Goal: Task Accomplishment & Management: Manage account settings

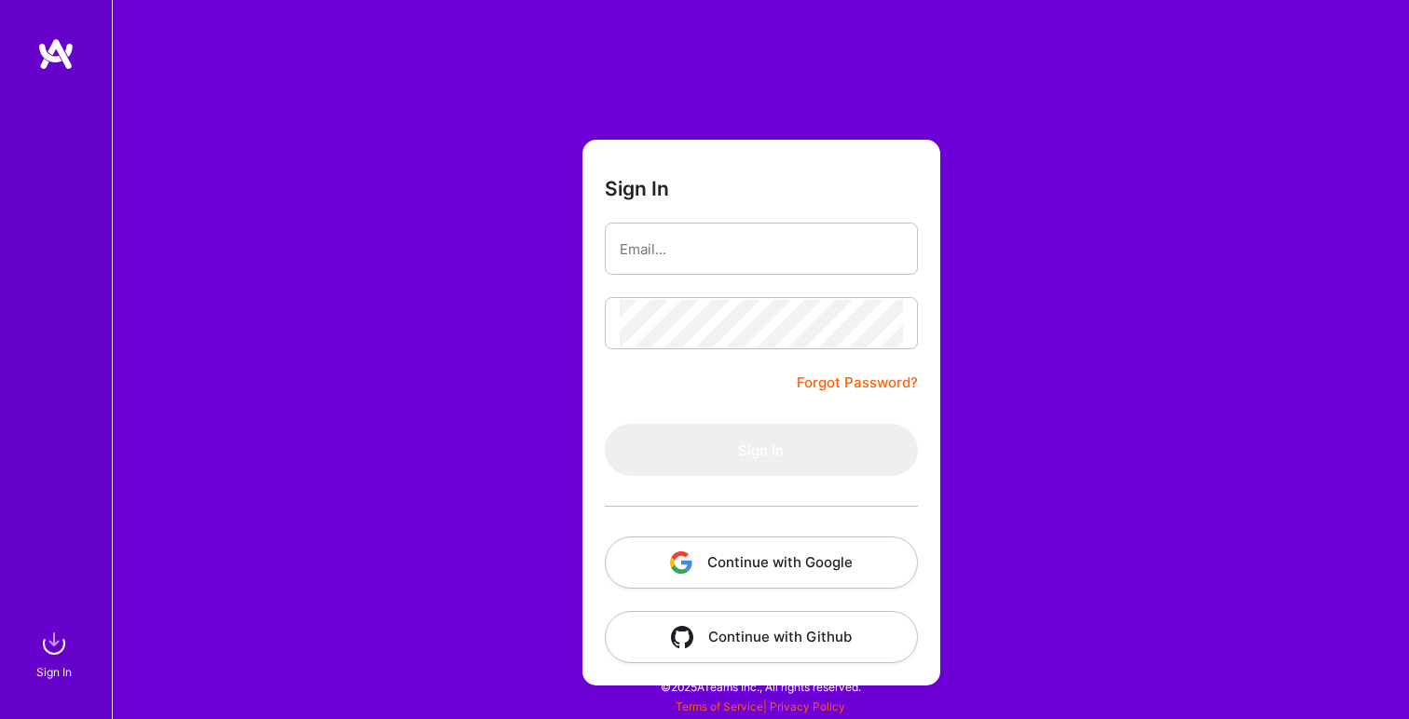
click at [721, 552] on button "Continue with Google" at bounding box center [761, 563] width 313 height 52
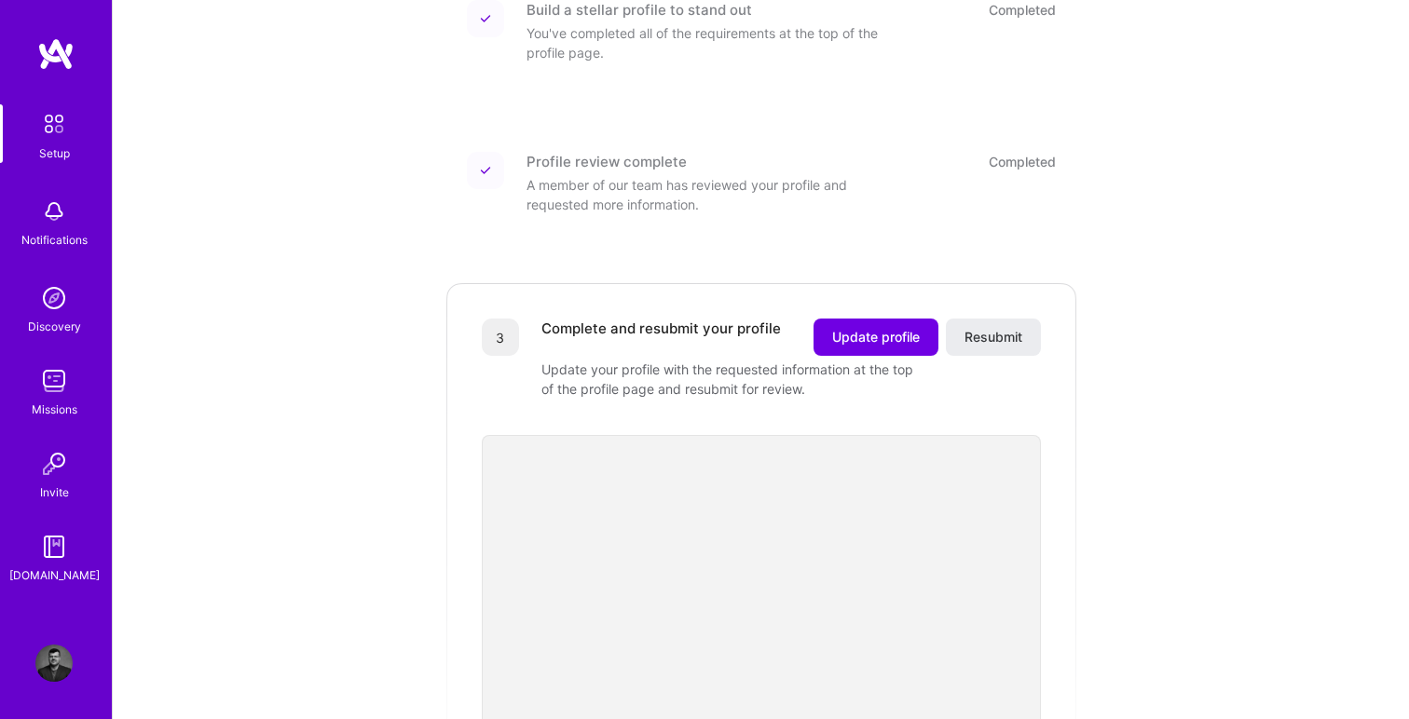
scroll to position [252, 0]
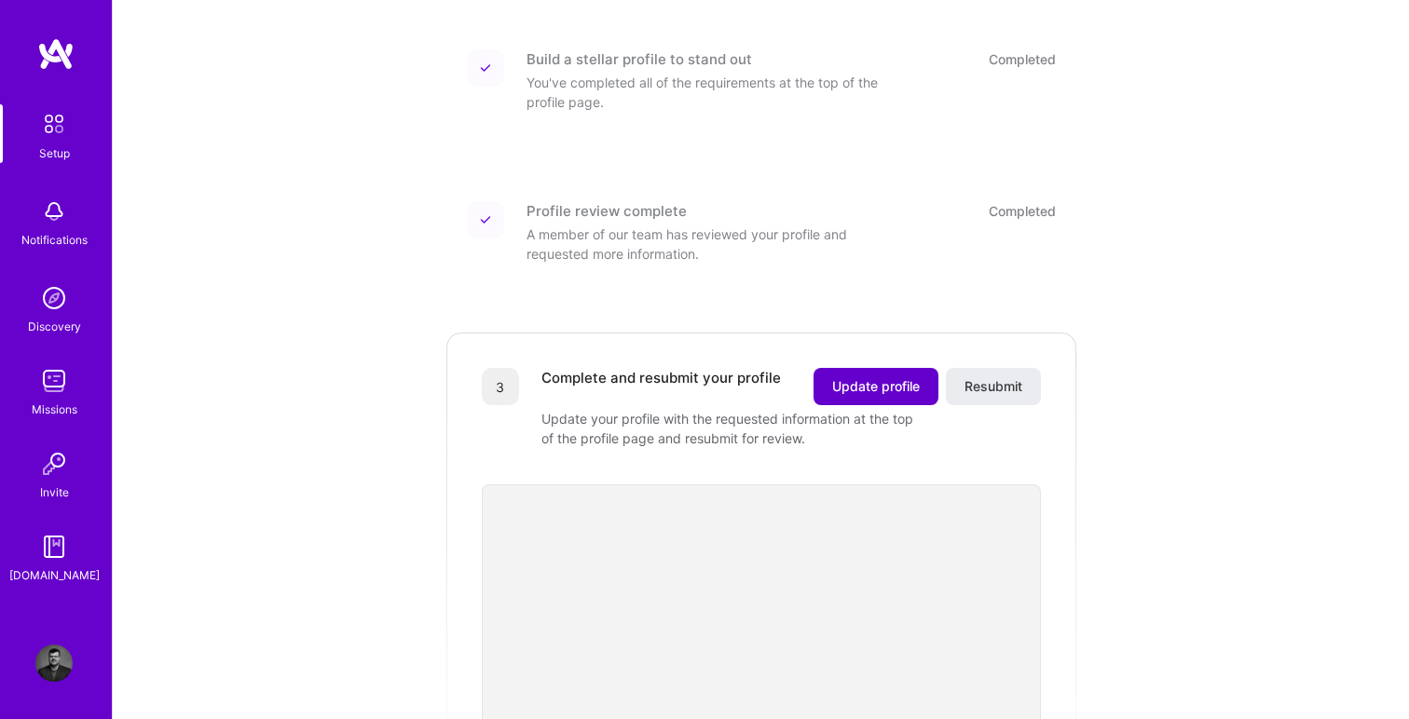
click at [900, 368] on button "Update profile" at bounding box center [875, 386] width 125 height 37
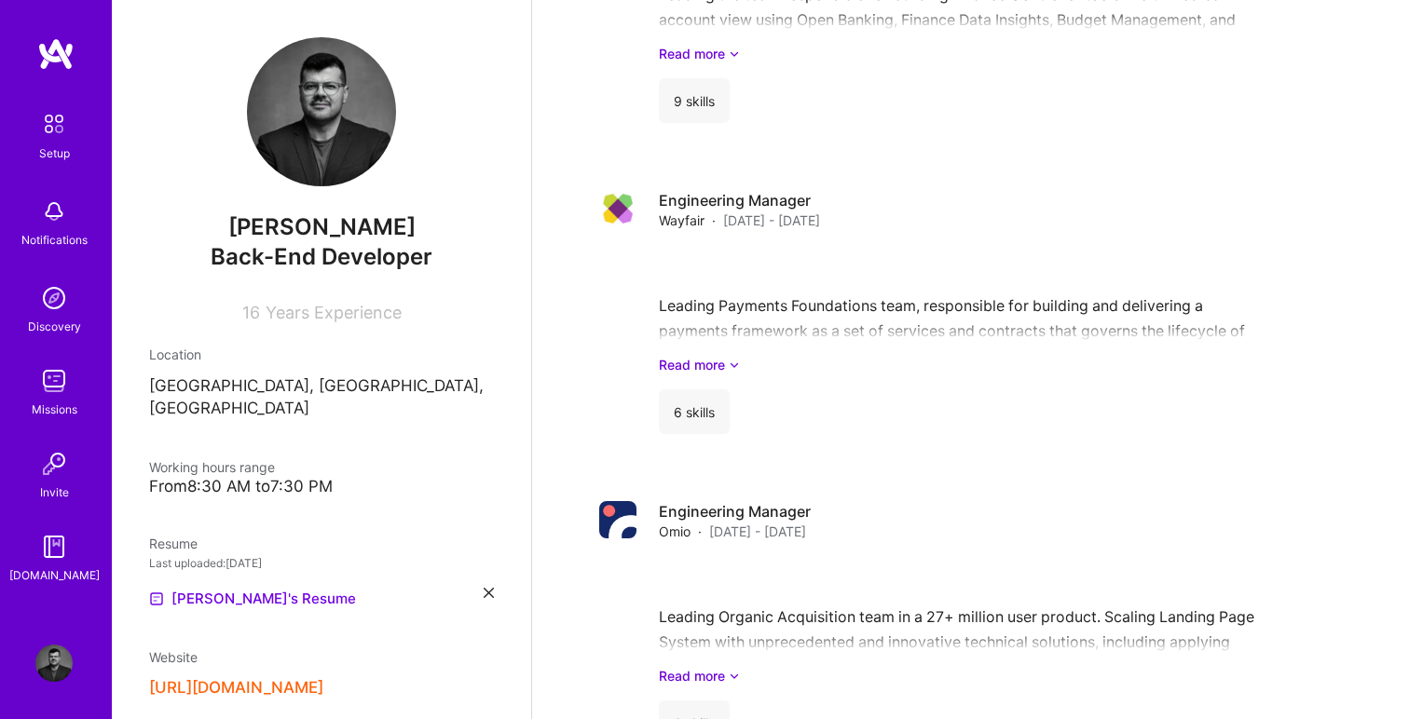
scroll to position [2121, 0]
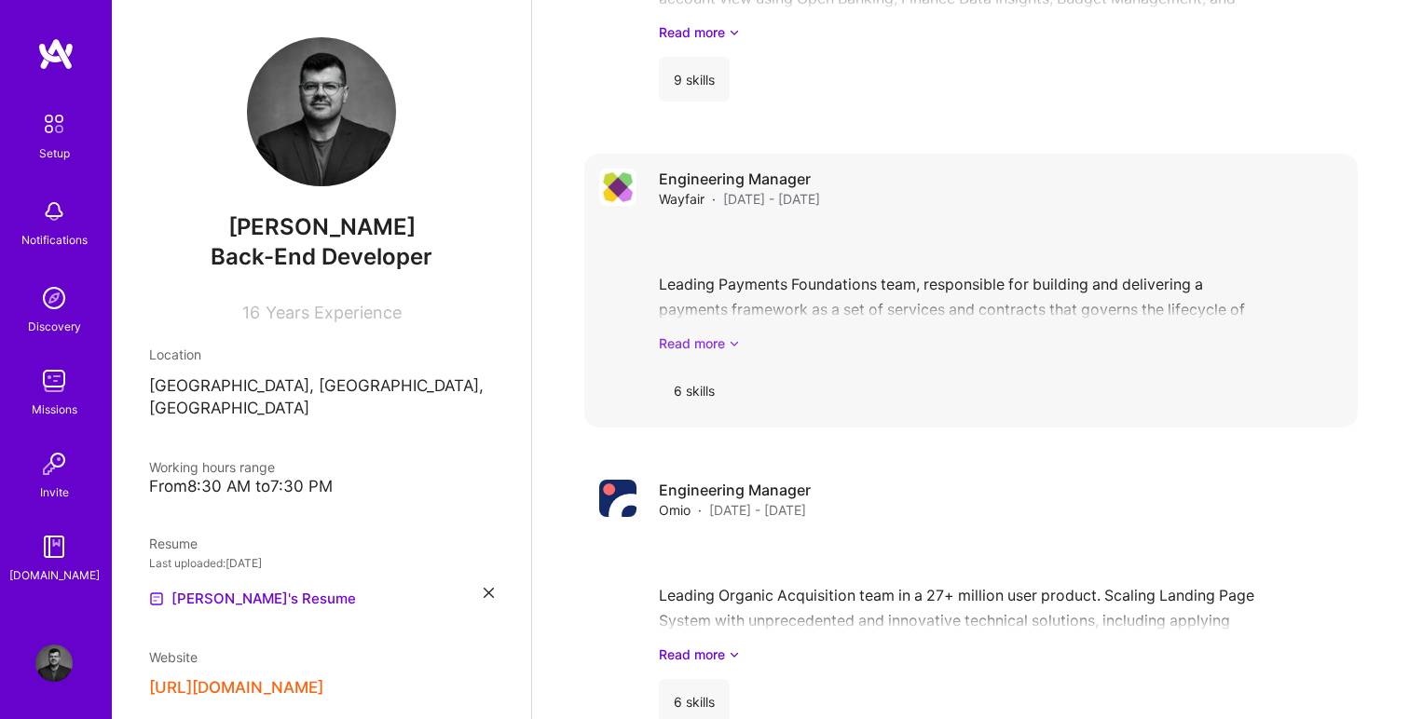
click at [707, 334] on link "Read more" at bounding box center [1001, 344] width 684 height 20
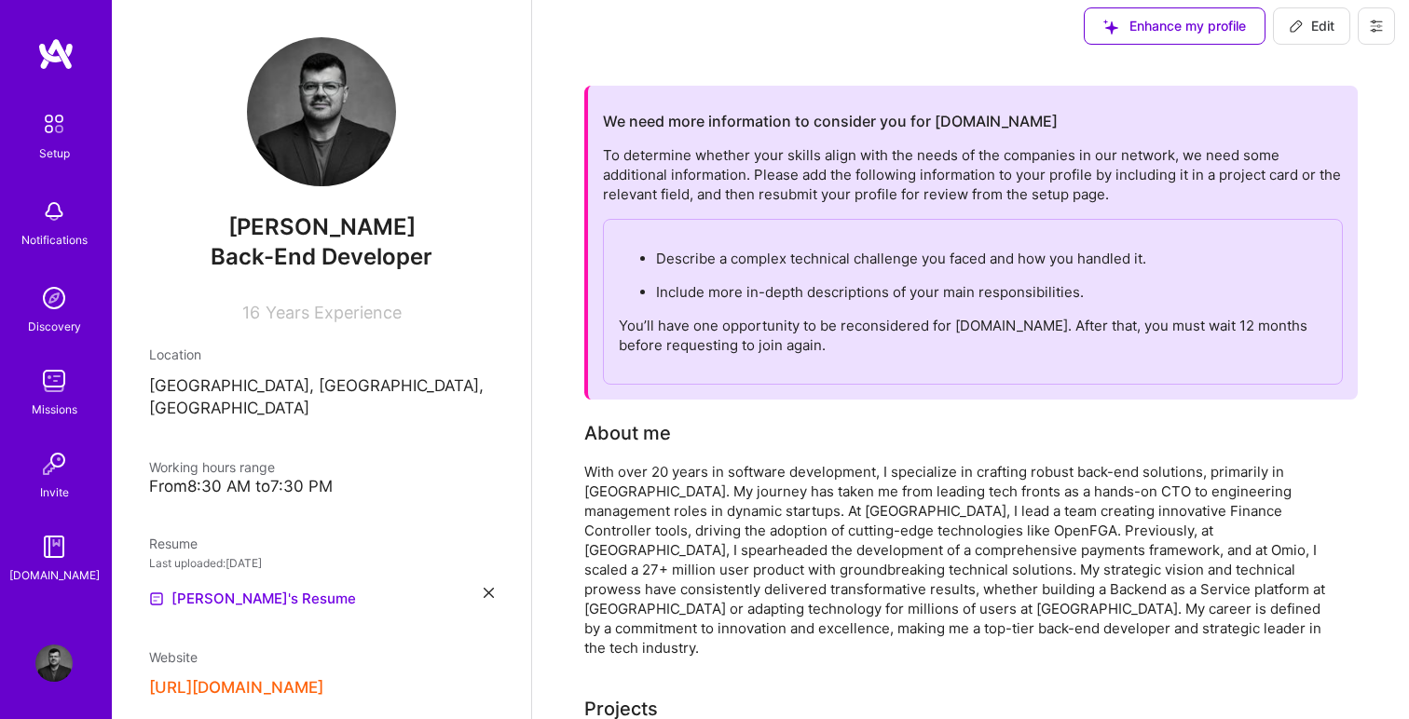
scroll to position [0, 0]
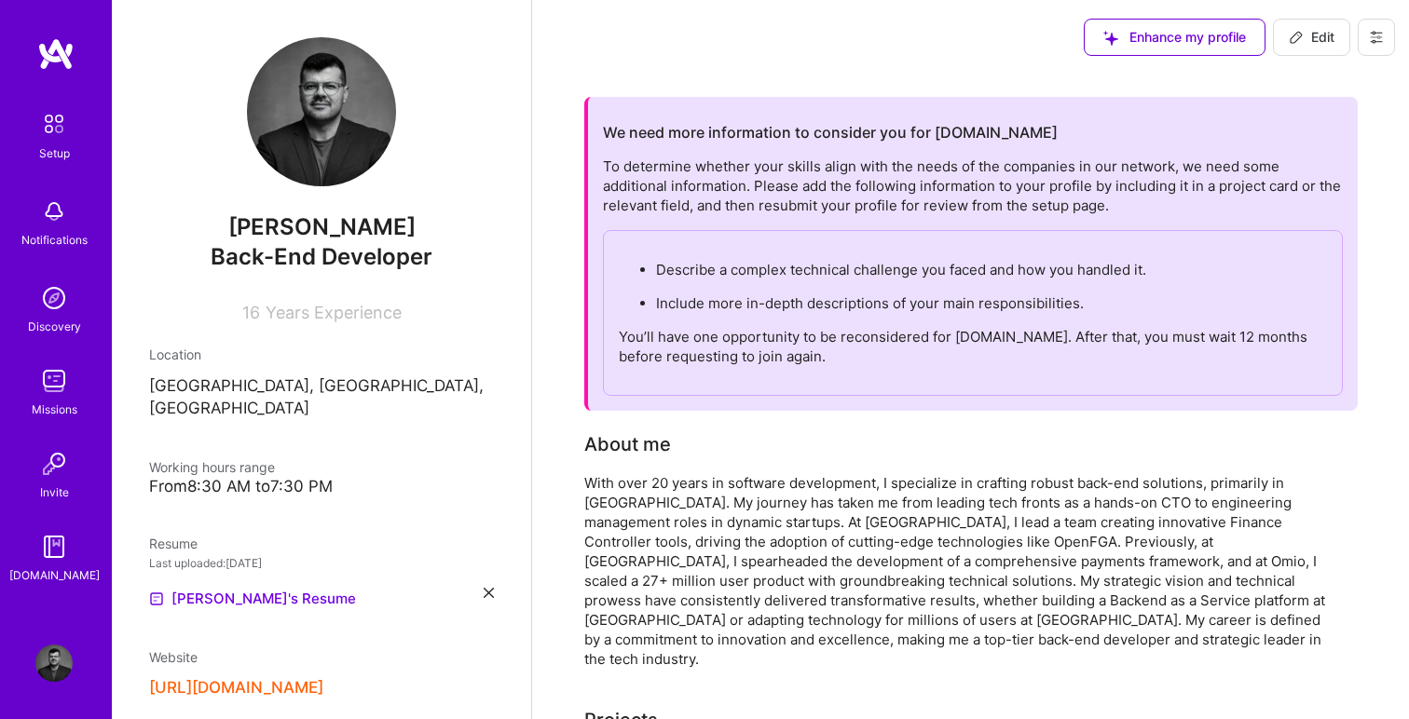
click at [1309, 37] on span "Edit" at bounding box center [1312, 37] width 46 height 19
select select "US"
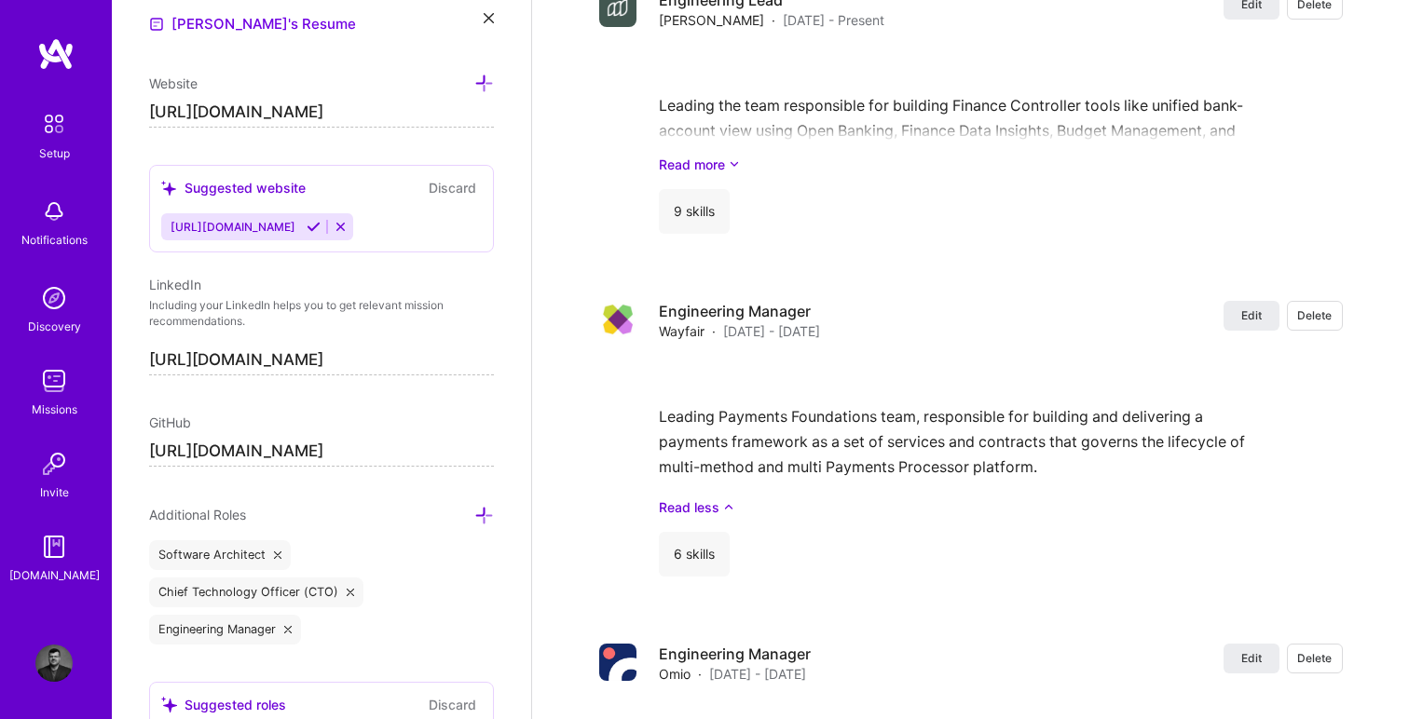
scroll to position [2927, 0]
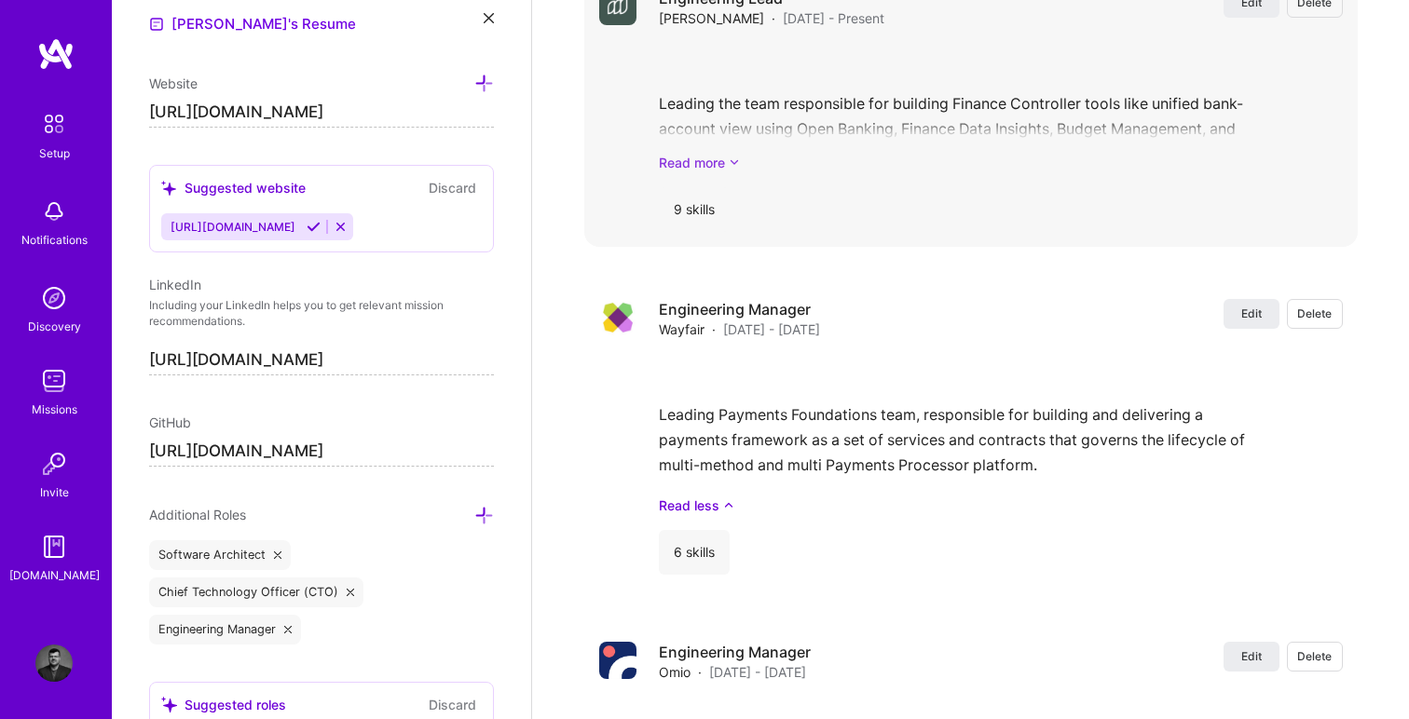
click at [709, 166] on link "Read more" at bounding box center [1001, 163] width 684 height 20
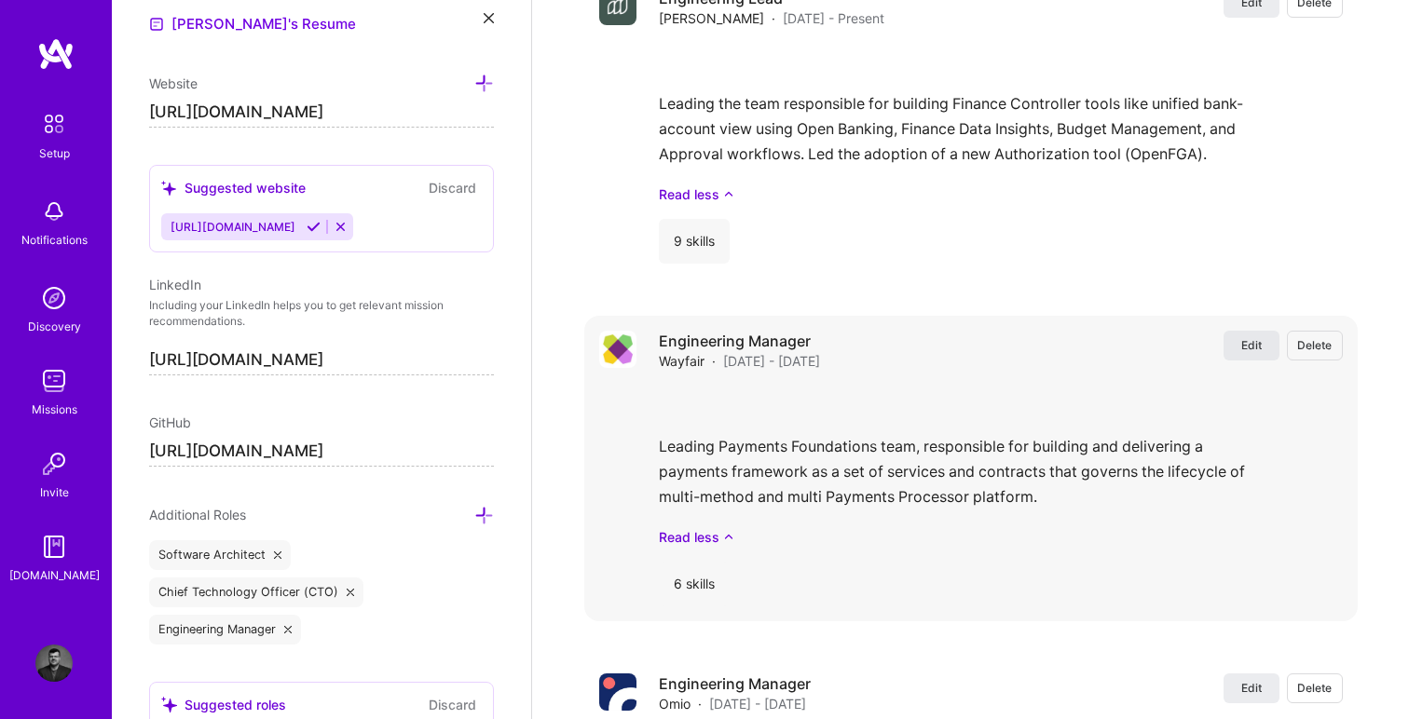
click at [1252, 341] on span "Edit" at bounding box center [1251, 345] width 20 height 16
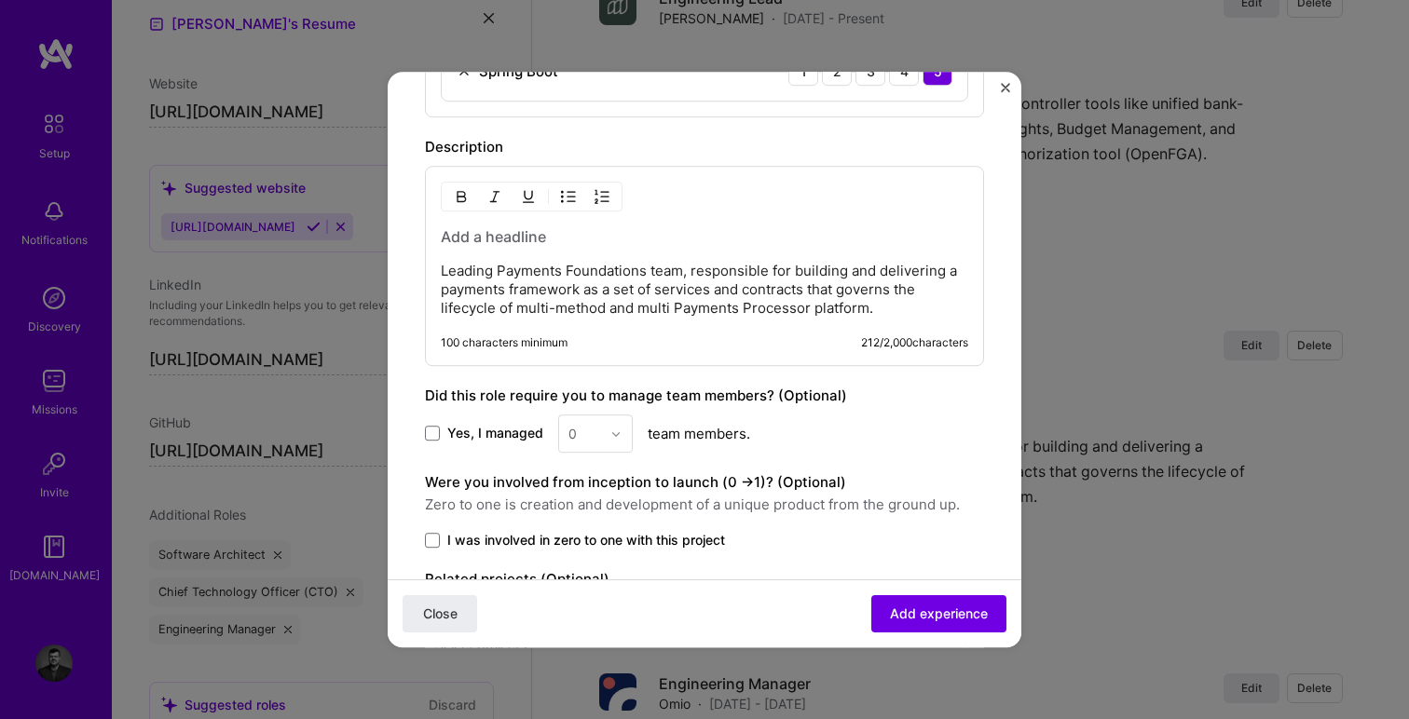
scroll to position [1018, 0]
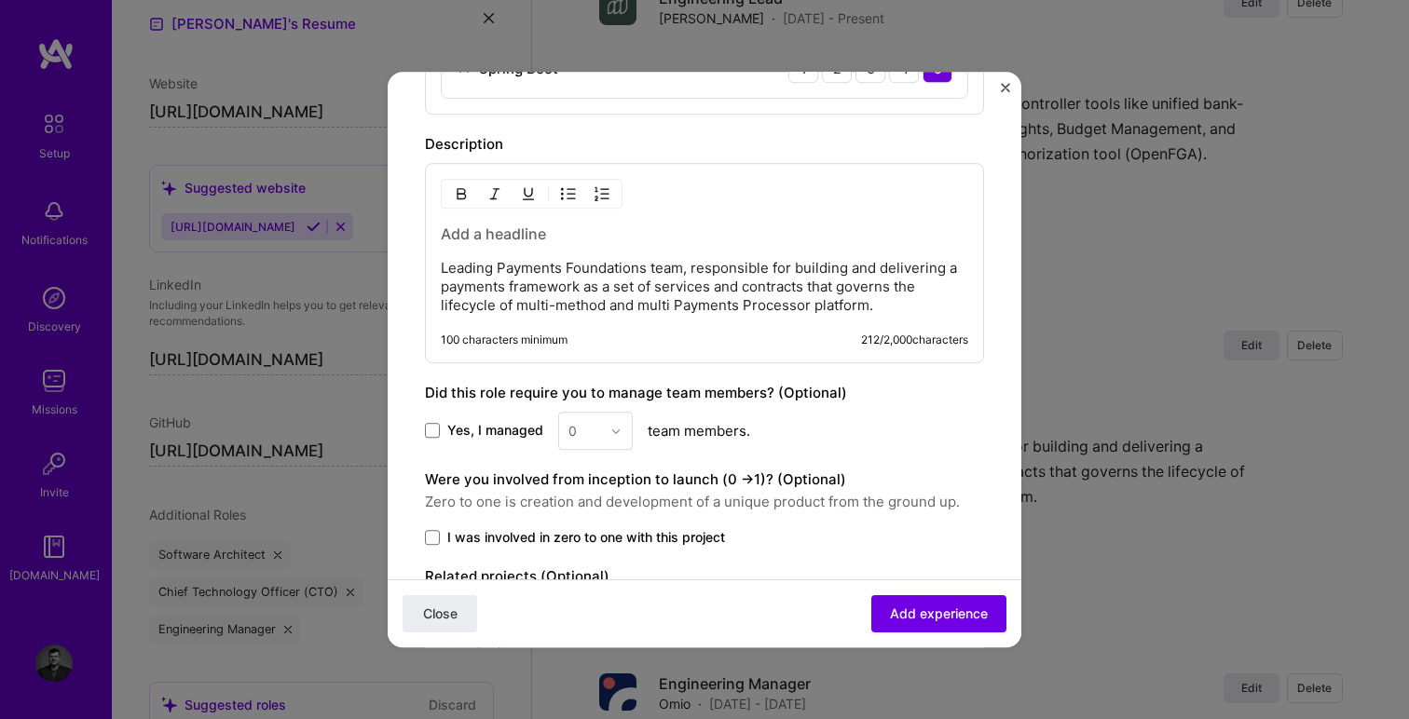
click at [894, 312] on p "Leading Payments Foundations team, responsible for building and delivering a pa…" at bounding box center [704, 287] width 527 height 56
click at [438, 434] on span at bounding box center [432, 431] width 15 height 15
click at [0, 0] on input "Yes, I managed" at bounding box center [0, 0] width 0 height 0
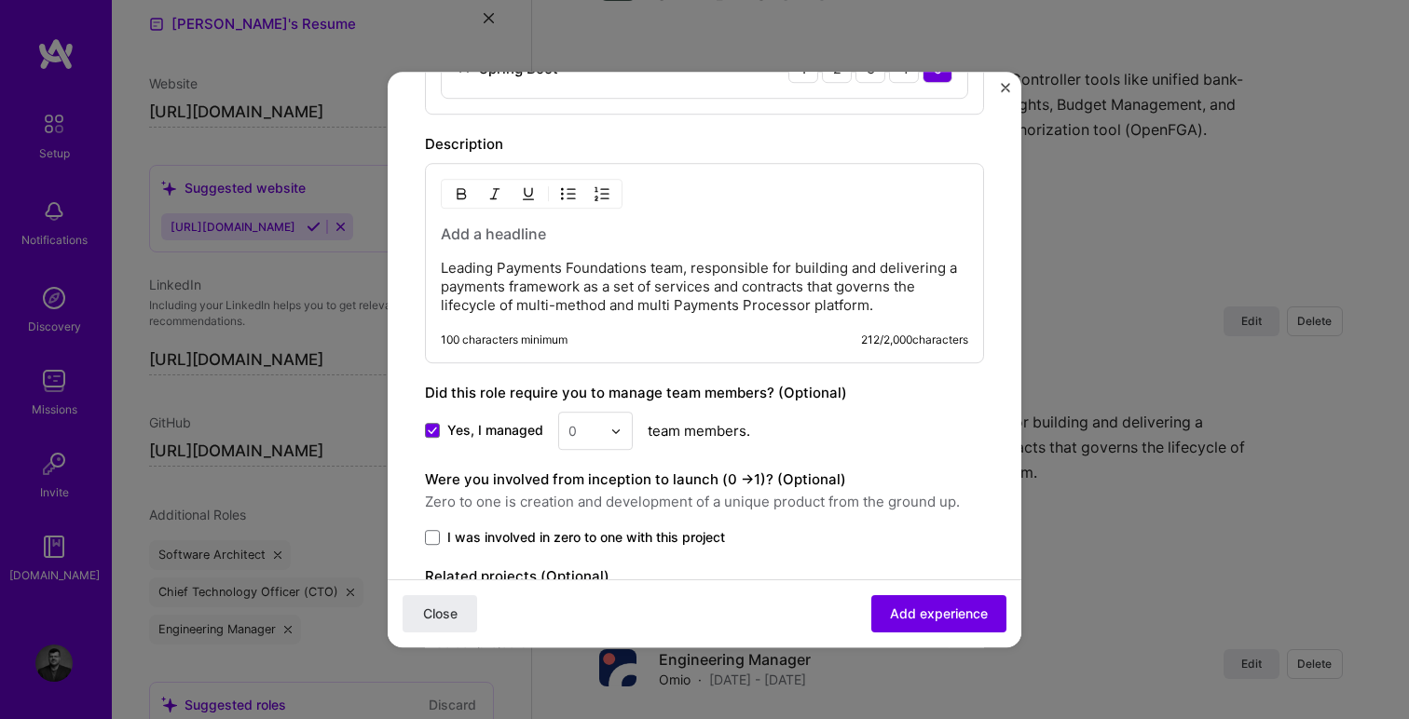
click at [595, 436] on input "text" at bounding box center [584, 431] width 33 height 20
click at [593, 583] on div "7" at bounding box center [595, 591] width 63 height 34
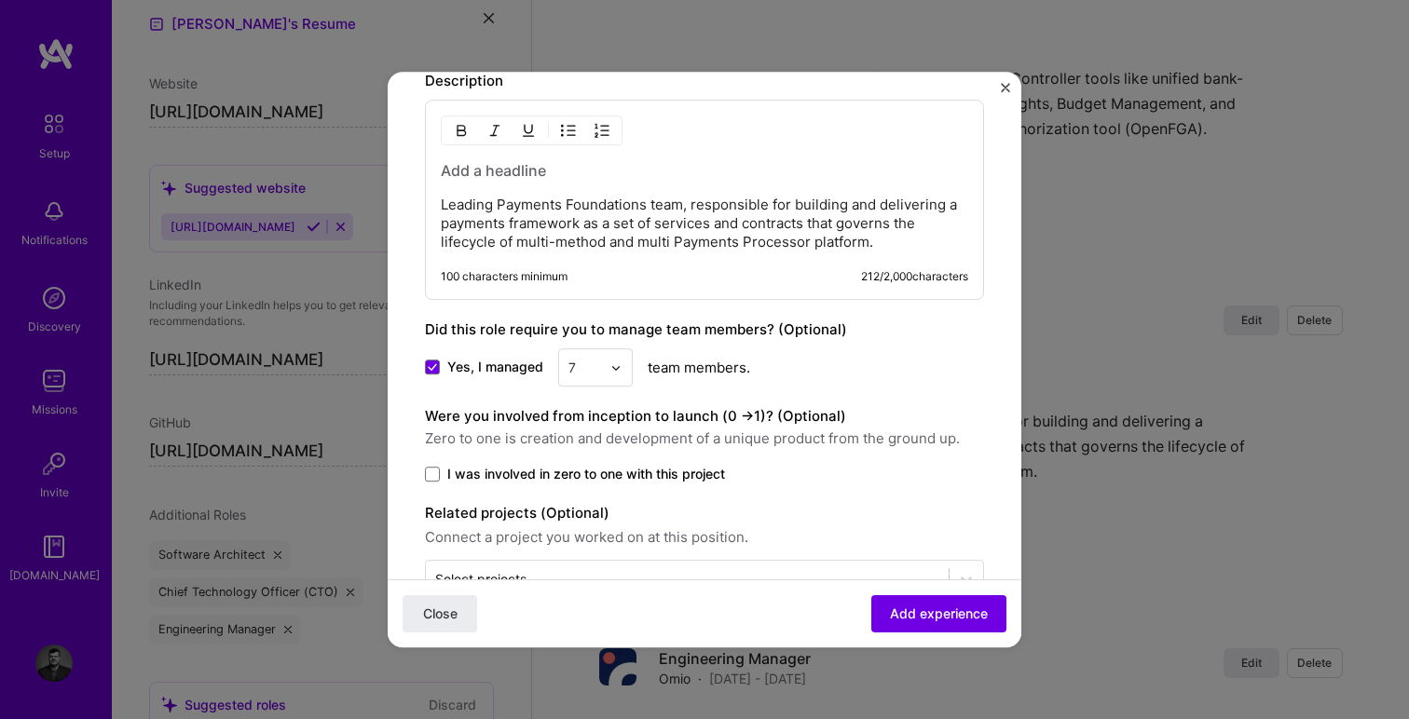
scroll to position [1085, 0]
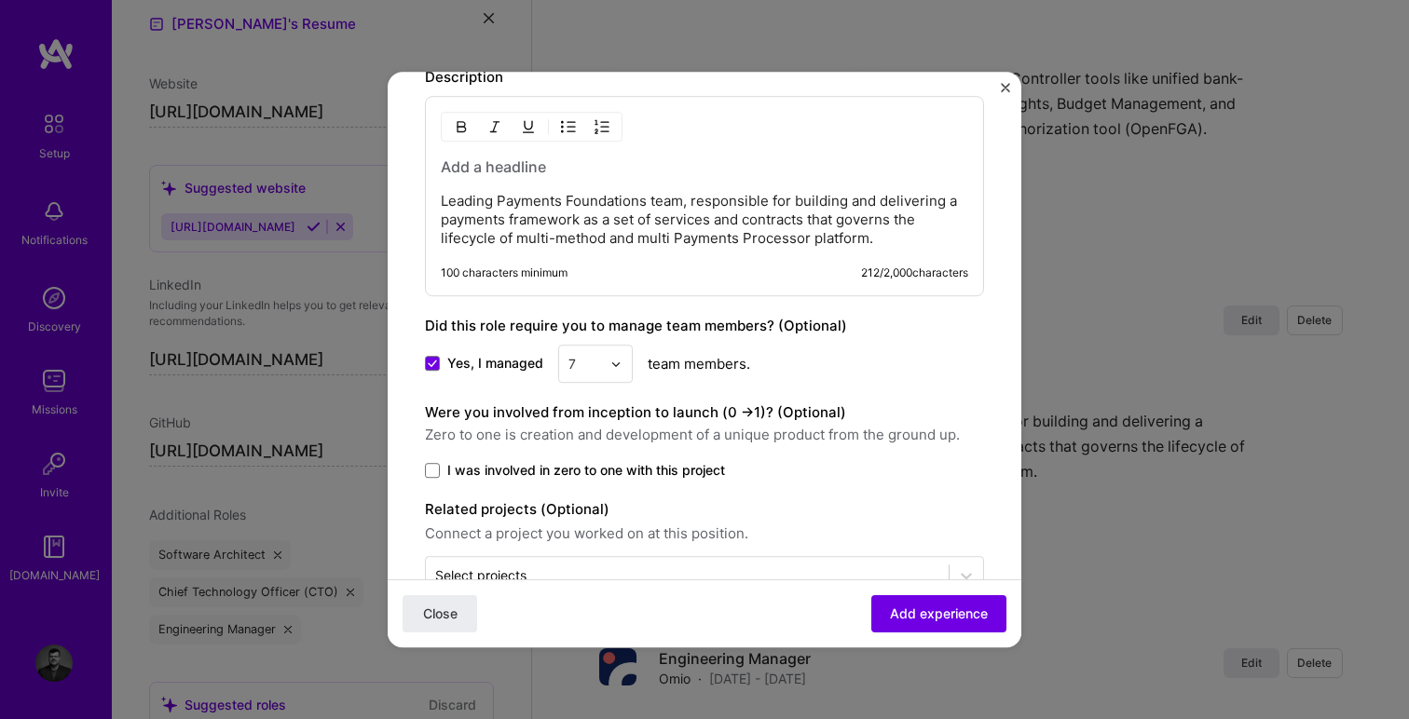
click at [589, 475] on span "I was involved in zero to one with this project" at bounding box center [586, 470] width 278 height 19
click at [0, 0] on input "I was involved in zero to one with this project" at bounding box center [0, 0] width 0 height 0
click at [894, 237] on p "Leading Payments Foundations team, responsible for building and delivering a pa…" at bounding box center [704, 220] width 527 height 56
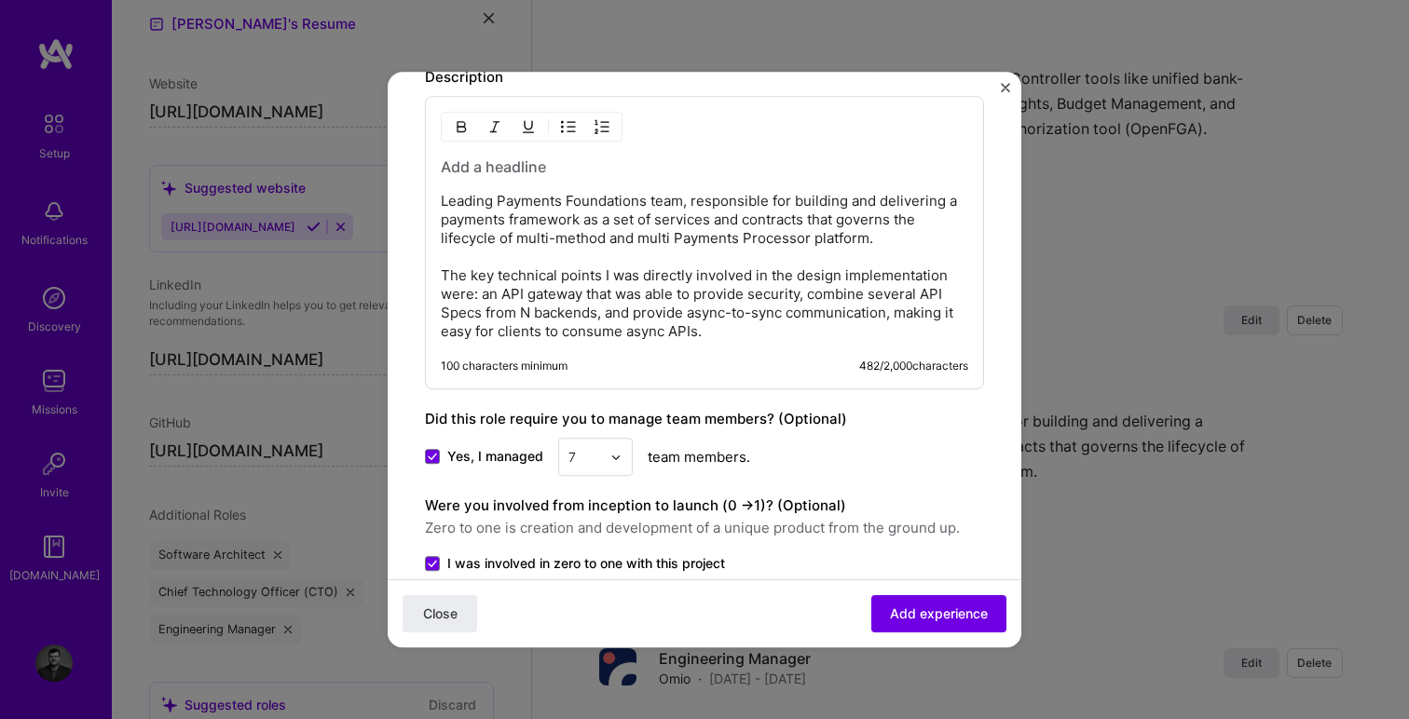
click at [722, 333] on p "Leading Payments Foundations team, responsible for building and delivering a pa…" at bounding box center [704, 266] width 527 height 149
click at [674, 334] on p "Leading Payments Foundations team, responsible for building and delivering a pa…" at bounding box center [704, 266] width 527 height 149
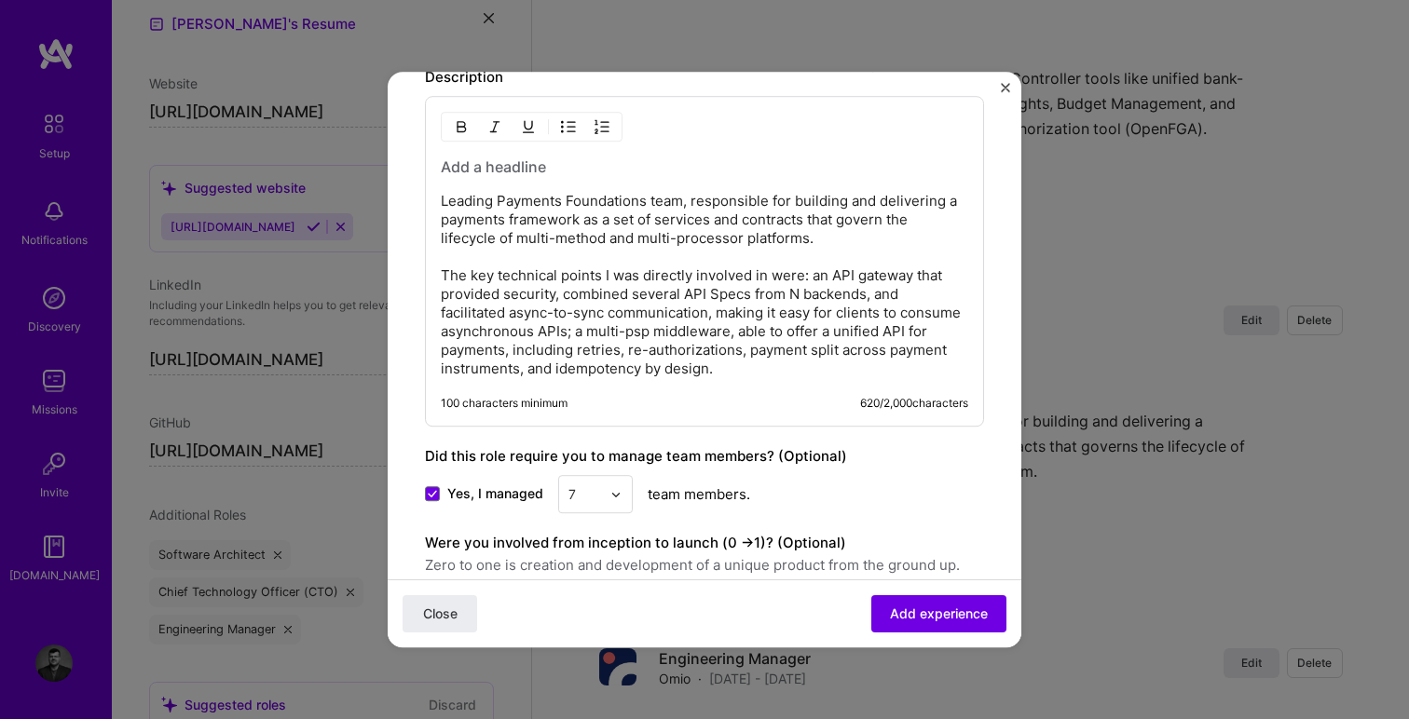
click at [740, 370] on p "Leading Payments Foundations team, responsible for building and delivering a pa…" at bounding box center [704, 285] width 527 height 186
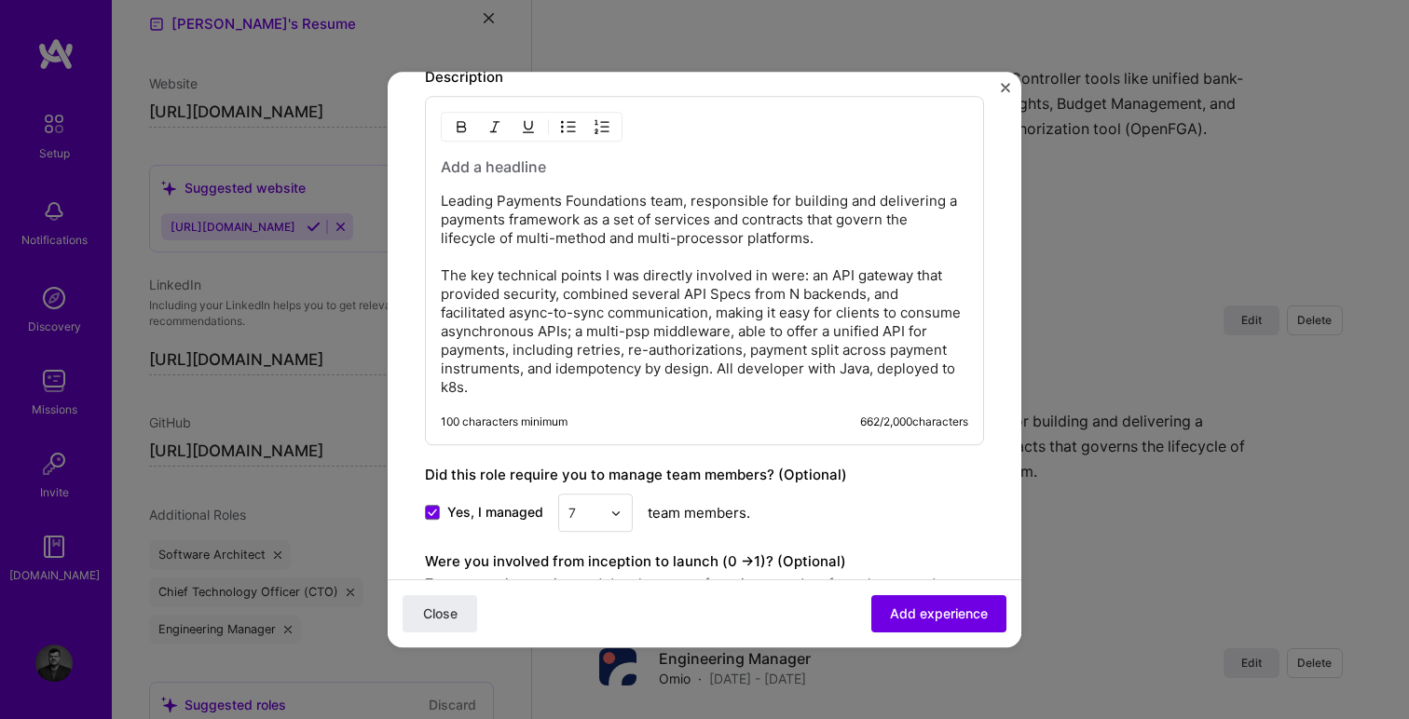
click at [874, 368] on p "Leading Payments Foundations team, responsible for building and delivering a pa…" at bounding box center [704, 294] width 527 height 205
click at [934, 617] on span "Add experience" at bounding box center [939, 614] width 98 height 19
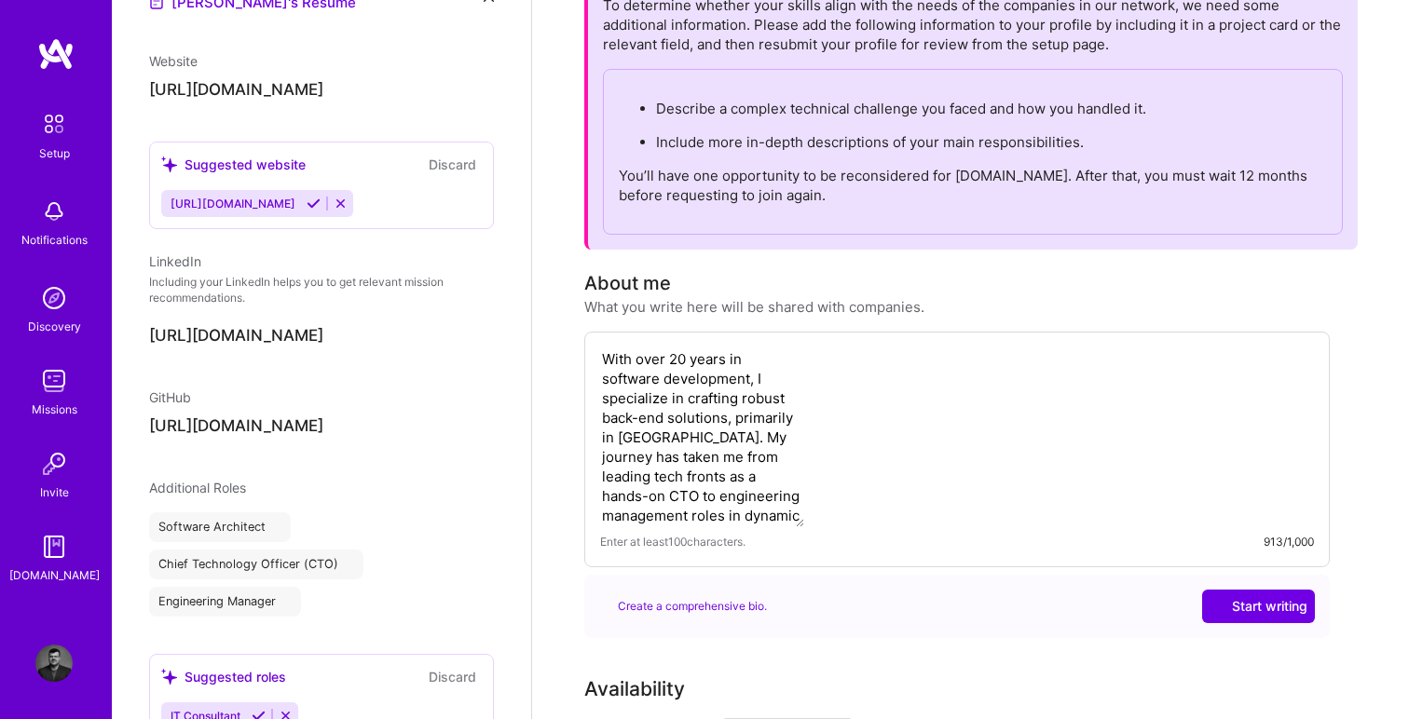
select select "US"
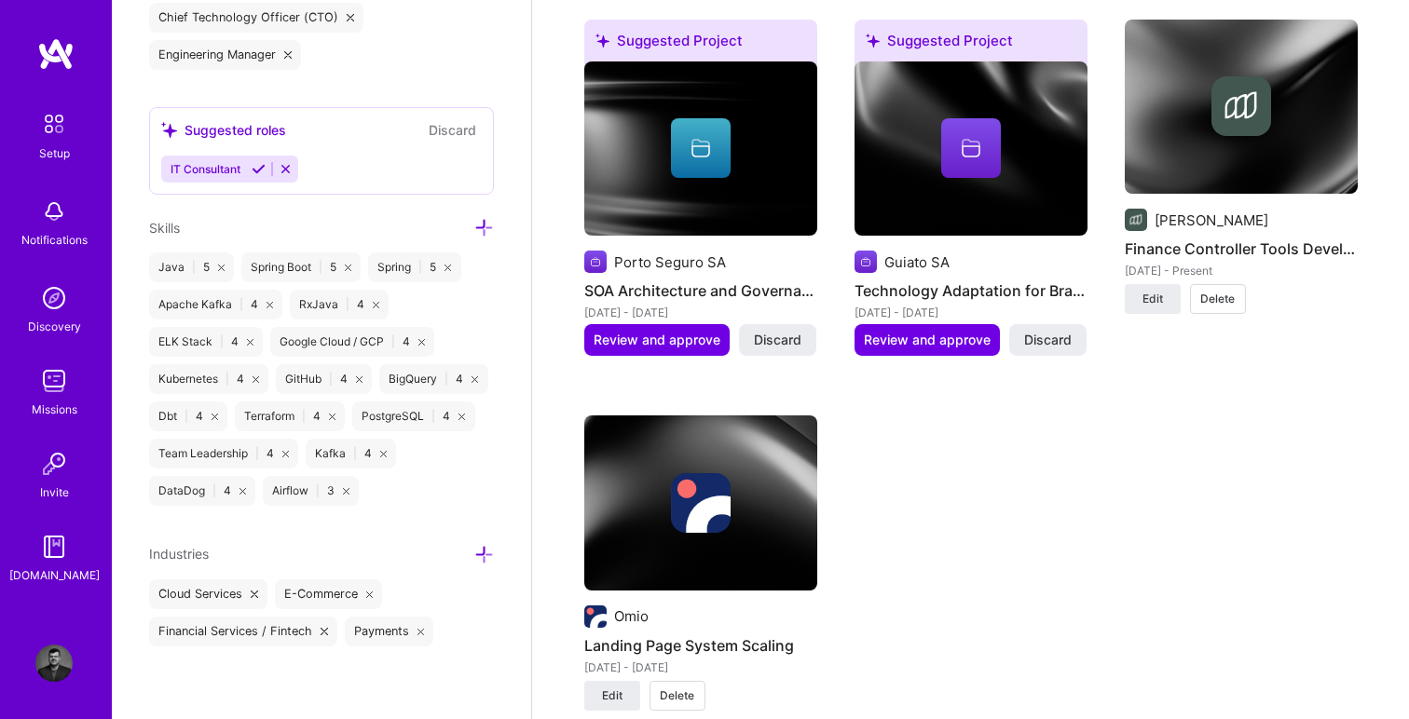
scroll to position [2000, 0]
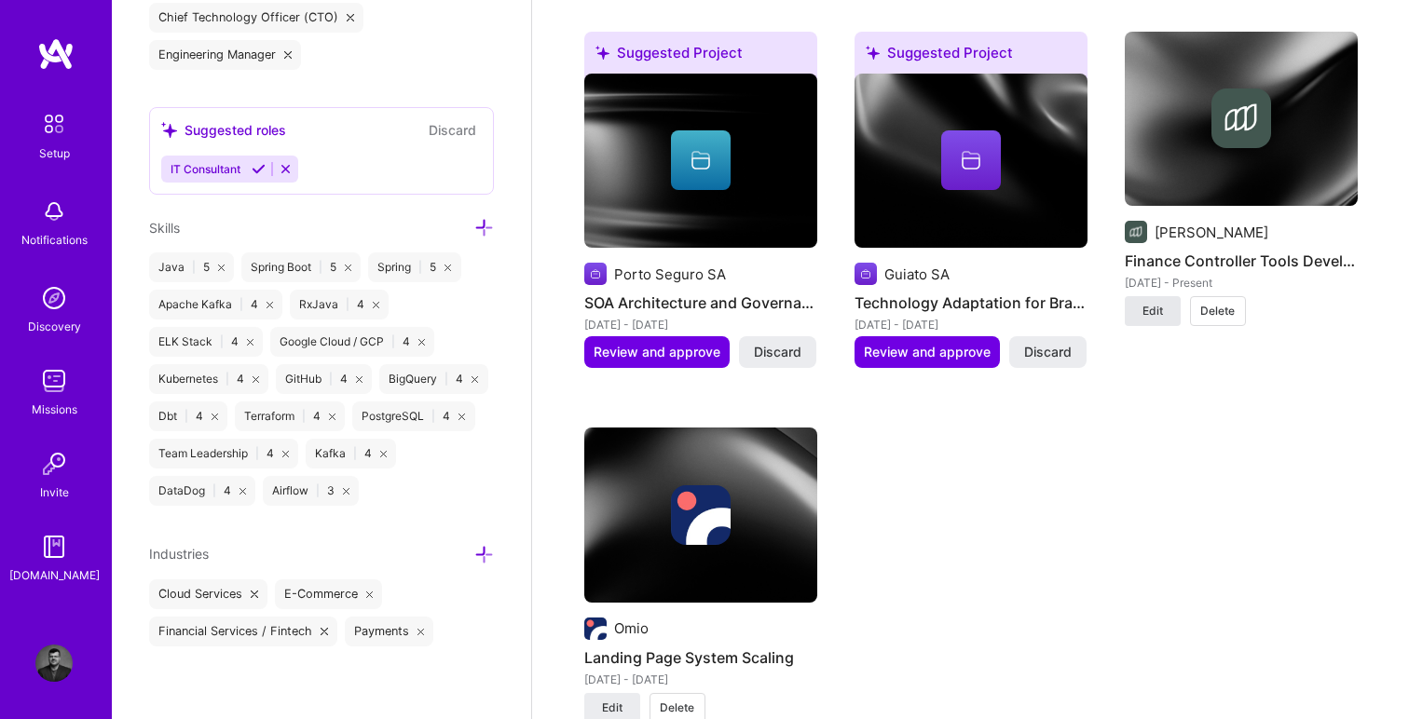
click at [1153, 310] on span "Edit" at bounding box center [1152, 311] width 20 height 17
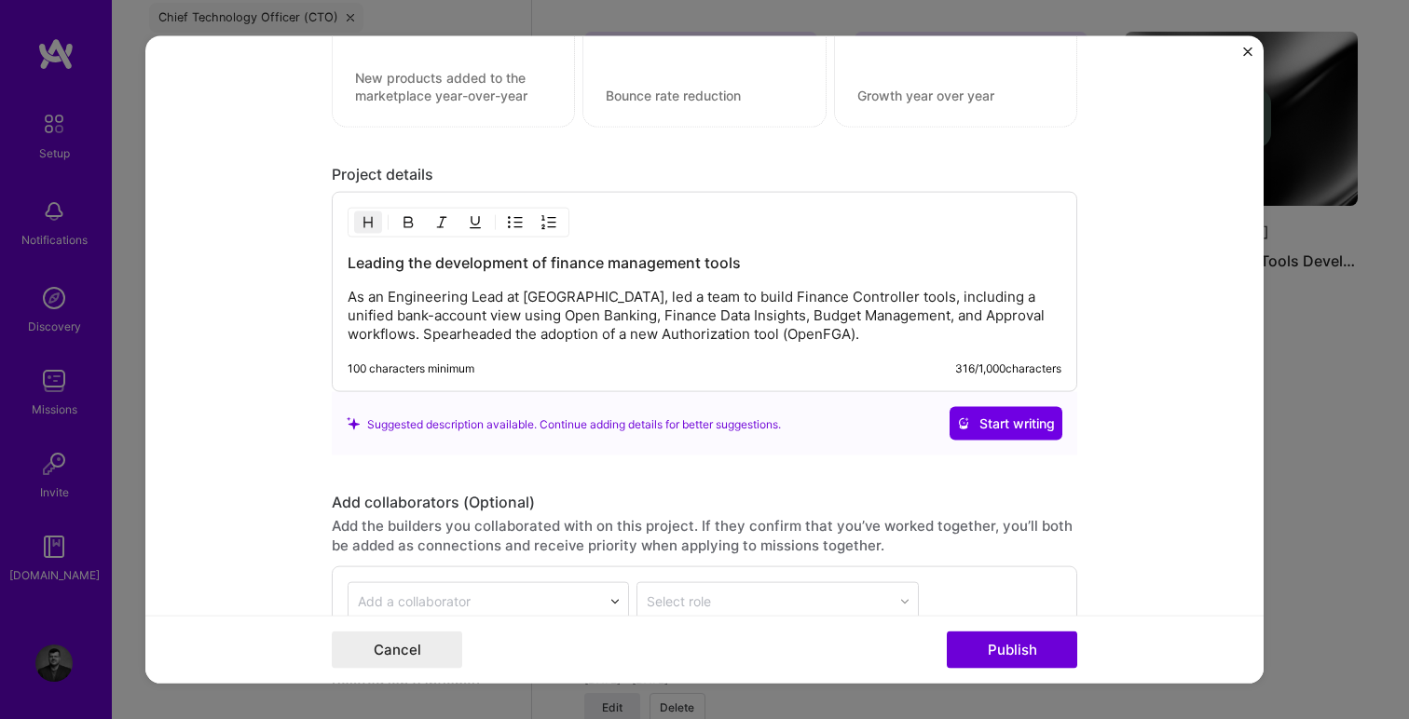
scroll to position [1997, 0]
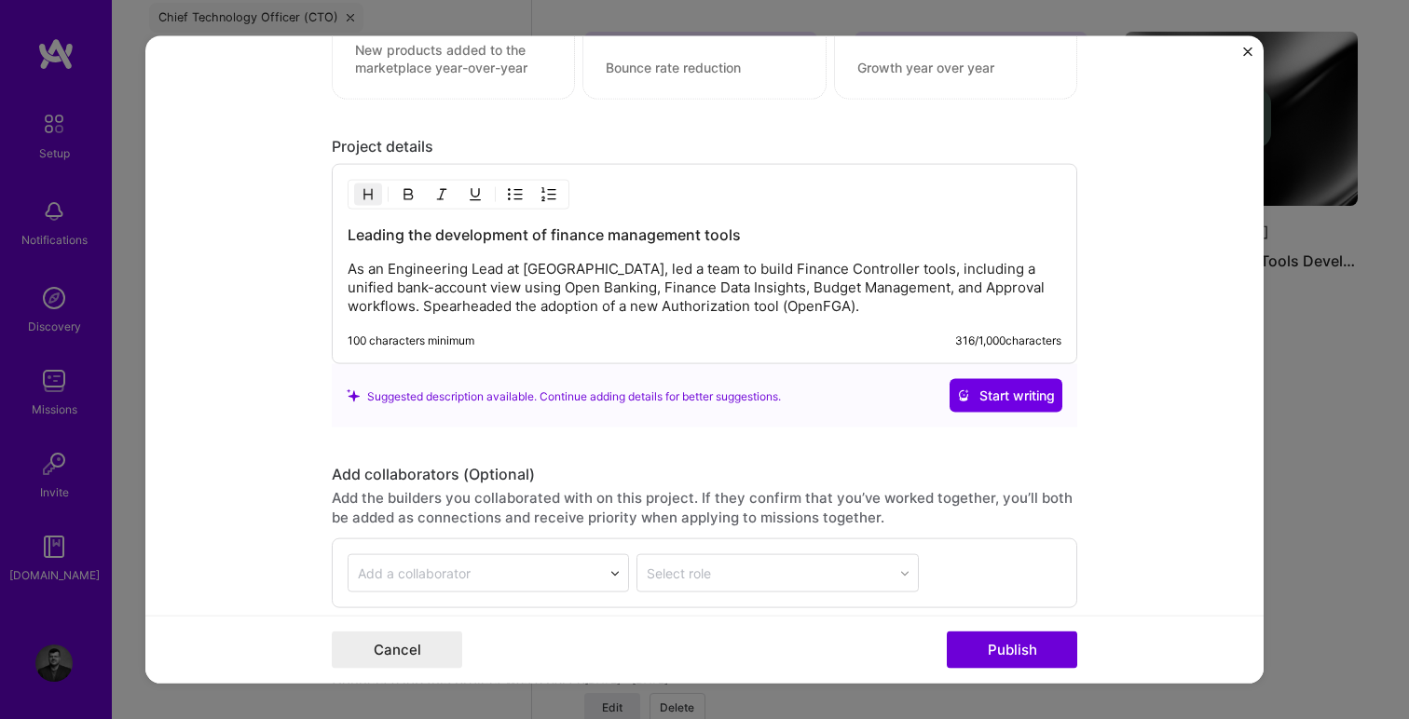
click at [851, 313] on p "As an Engineering Lead at [GEOGRAPHIC_DATA], led a team to build Finance Contro…" at bounding box center [705, 288] width 714 height 56
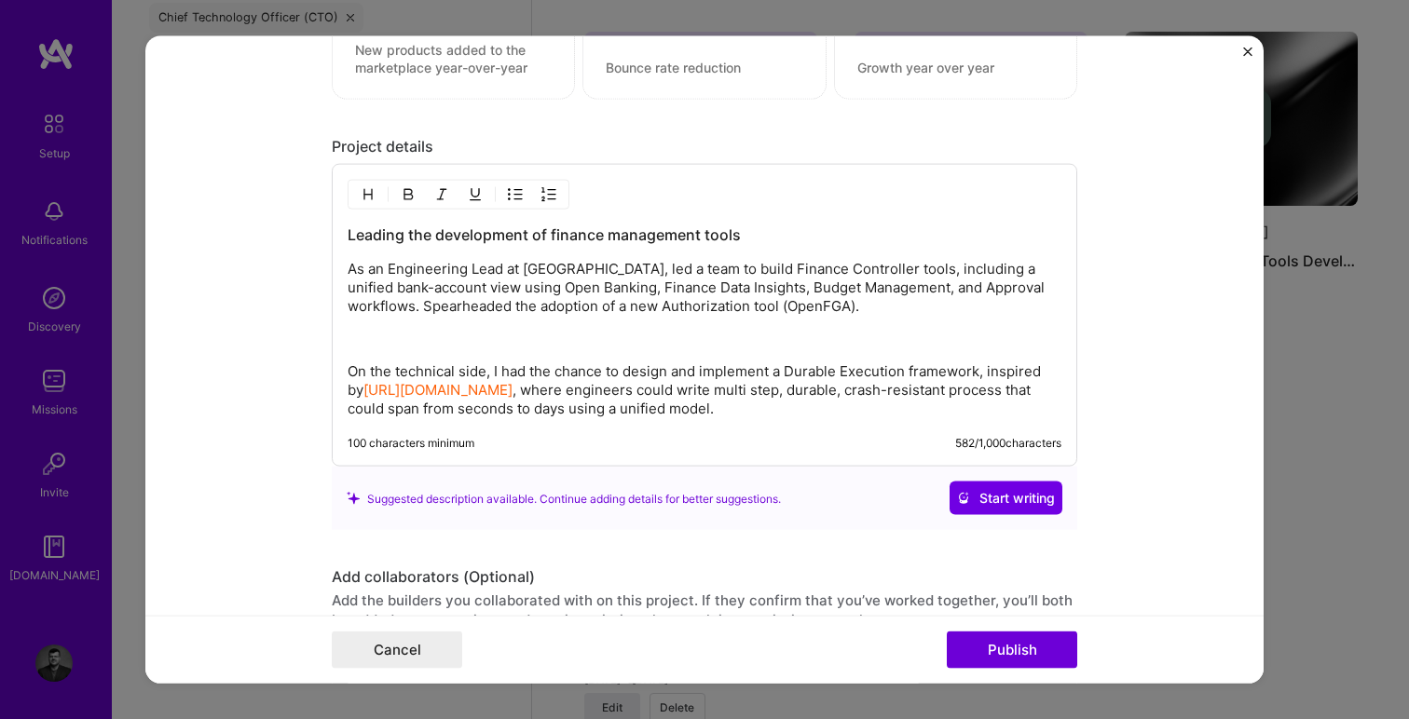
click at [793, 427] on div "Leading the development of finance management tools As an Engineering Lead at […" at bounding box center [704, 315] width 745 height 303
click at [765, 389] on p "On the technical side, I had the chance to design and implement a Durable Execu…" at bounding box center [705, 390] width 714 height 56
click at [856, 419] on div "Leading the development of finance management tools As an Engineering Lead at […" at bounding box center [704, 315] width 745 height 303
click at [866, 405] on p "On the technical side, I had the chance to design and implement a Durable Execu…" at bounding box center [705, 390] width 714 height 56
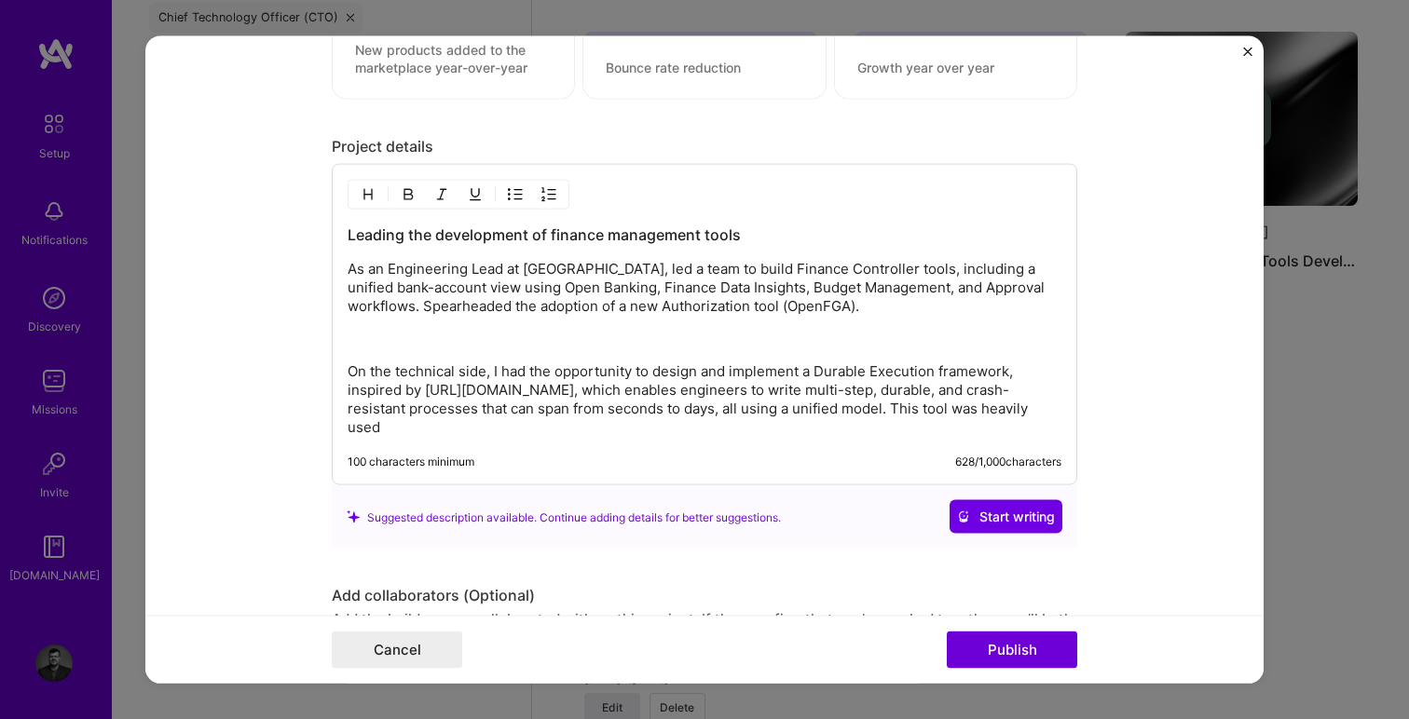
click at [813, 418] on p "On the technical side, I had the opportunity to design and implement a Durable …" at bounding box center [705, 399] width 714 height 75
click at [790, 428] on p "On the technical side, I had the opportunity to design and implement a Durable …" at bounding box center [705, 399] width 714 height 75
click at [430, 427] on p "On the technical side, I had the opportunity to design and implement a Durable …" at bounding box center [705, 399] width 714 height 75
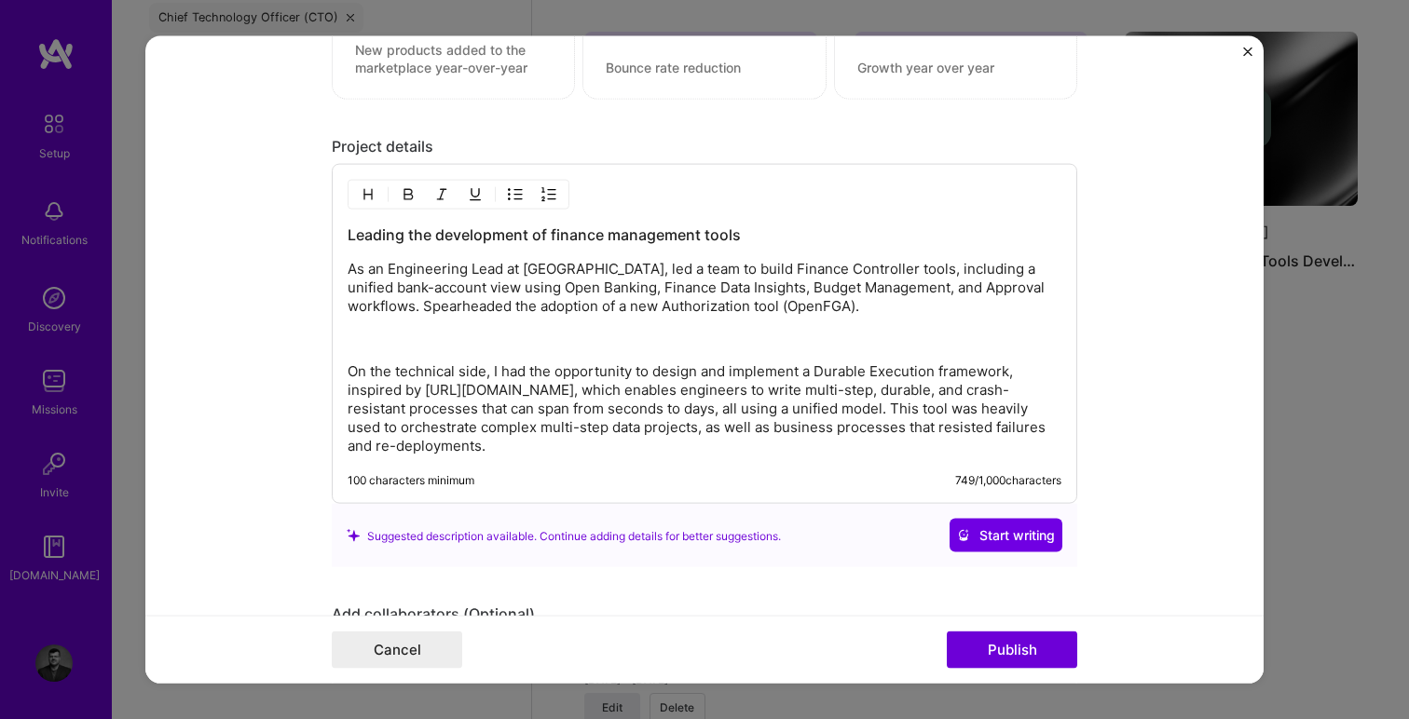
click at [609, 427] on p "On the technical side, I had the opportunity to design and implement a Durable …" at bounding box center [705, 408] width 714 height 93
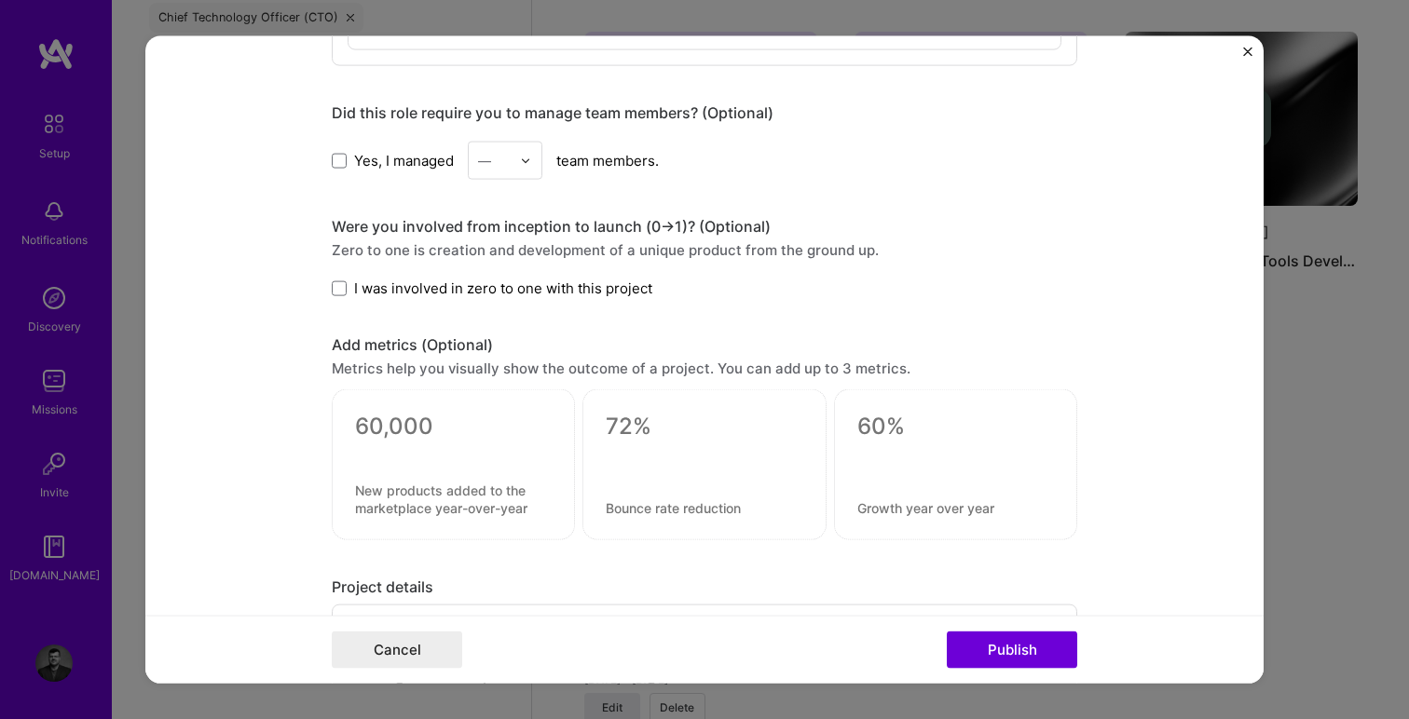
scroll to position [1548, 0]
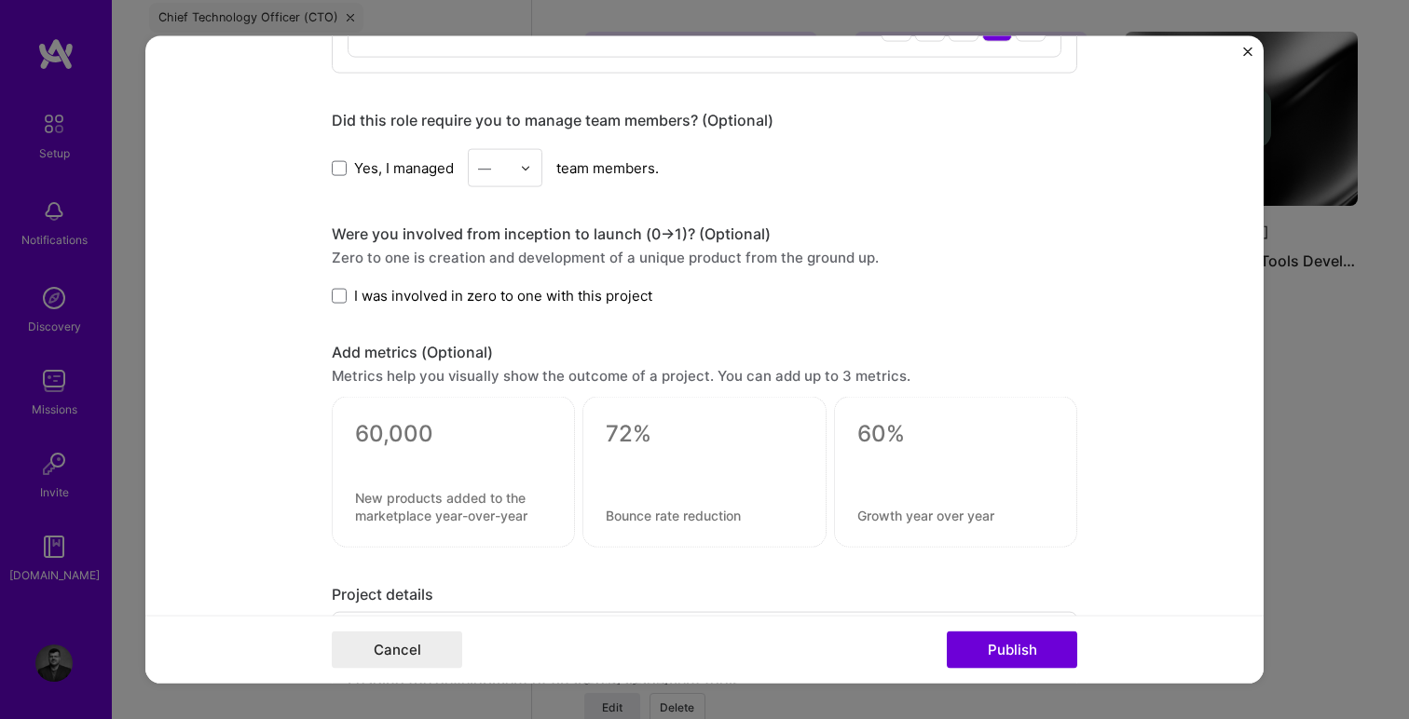
click at [351, 167] on label "Yes, I managed" at bounding box center [393, 167] width 122 height 20
click at [0, 0] on input "Yes, I managed" at bounding box center [0, 0] width 0 height 0
click at [489, 177] on div "—" at bounding box center [484, 168] width 13 height 20
click at [515, 362] on div "5" at bounding box center [504, 355] width 63 height 34
click at [339, 293] on span at bounding box center [339, 295] width 15 height 15
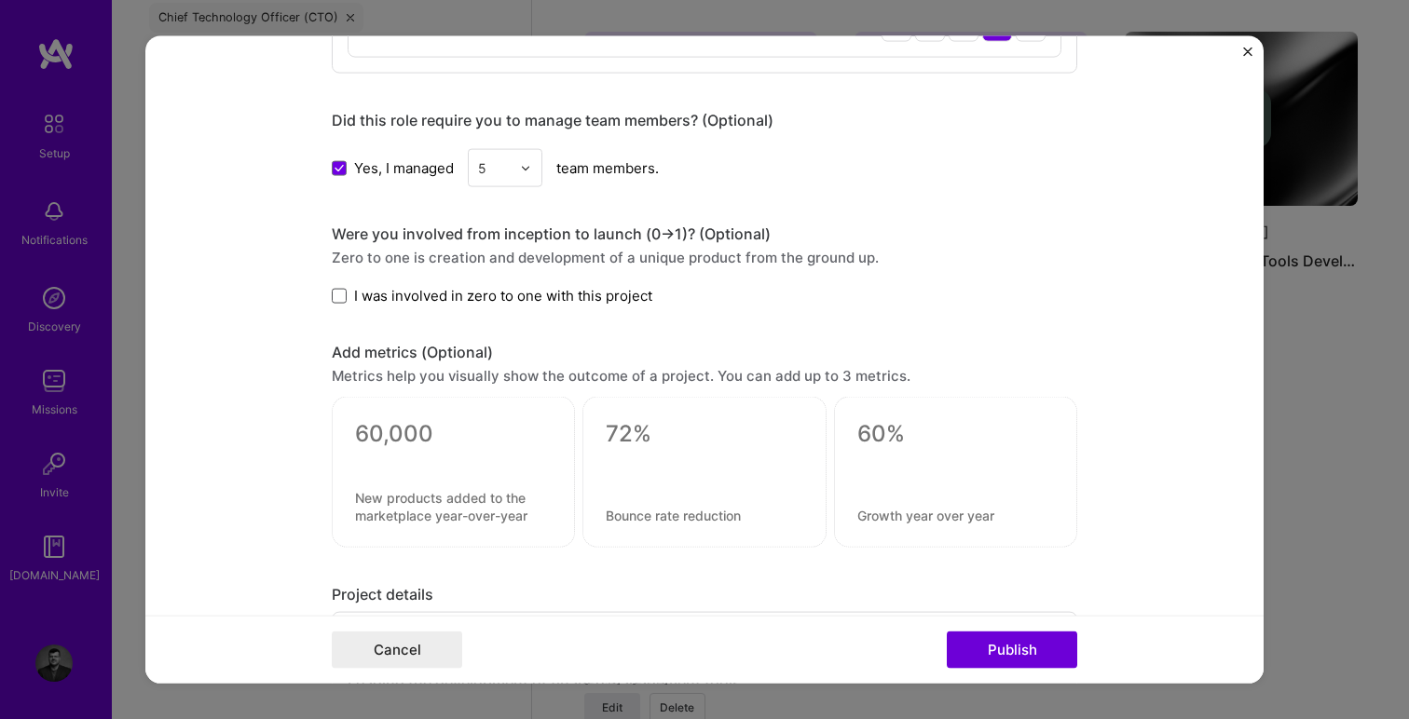
click at [0, 0] on input "I was involved in zero to one with this project" at bounding box center [0, 0] width 0 height 0
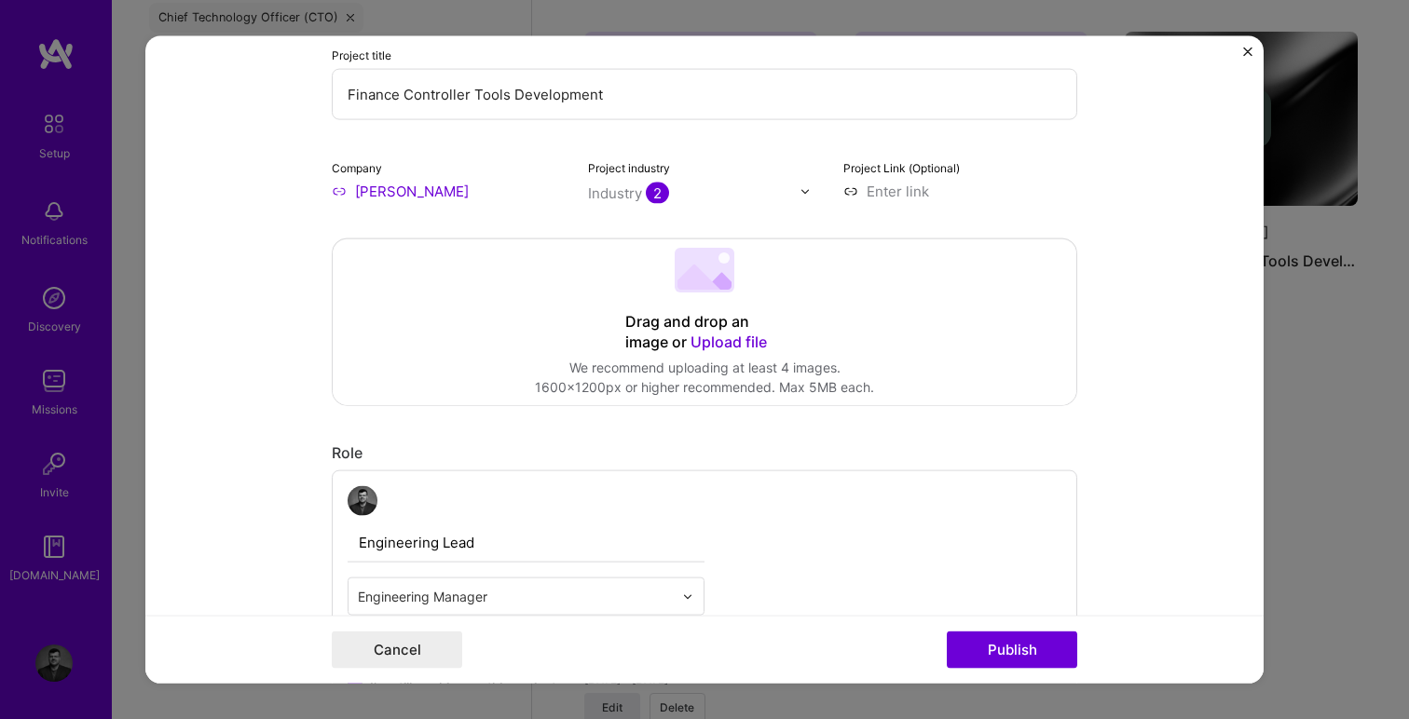
scroll to position [0, 0]
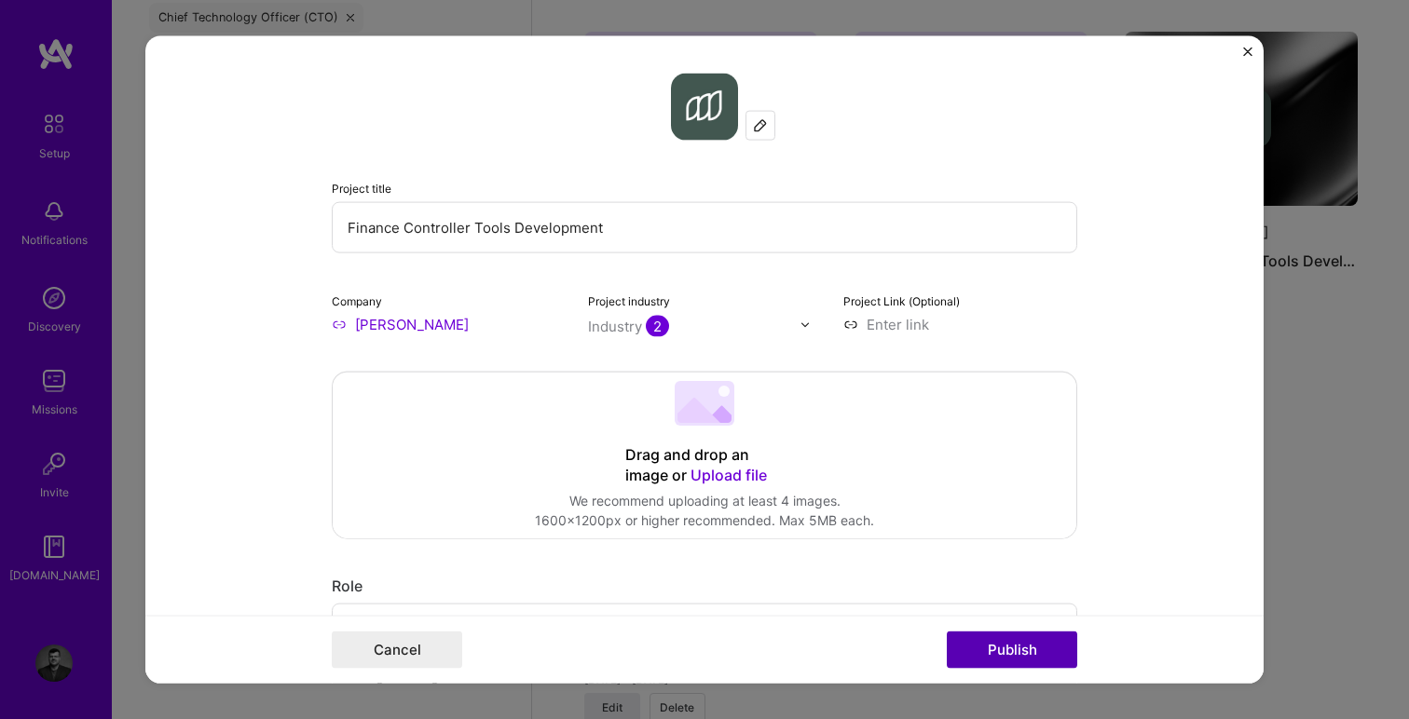
click at [1018, 651] on button "Publish" at bounding box center [1012, 649] width 130 height 37
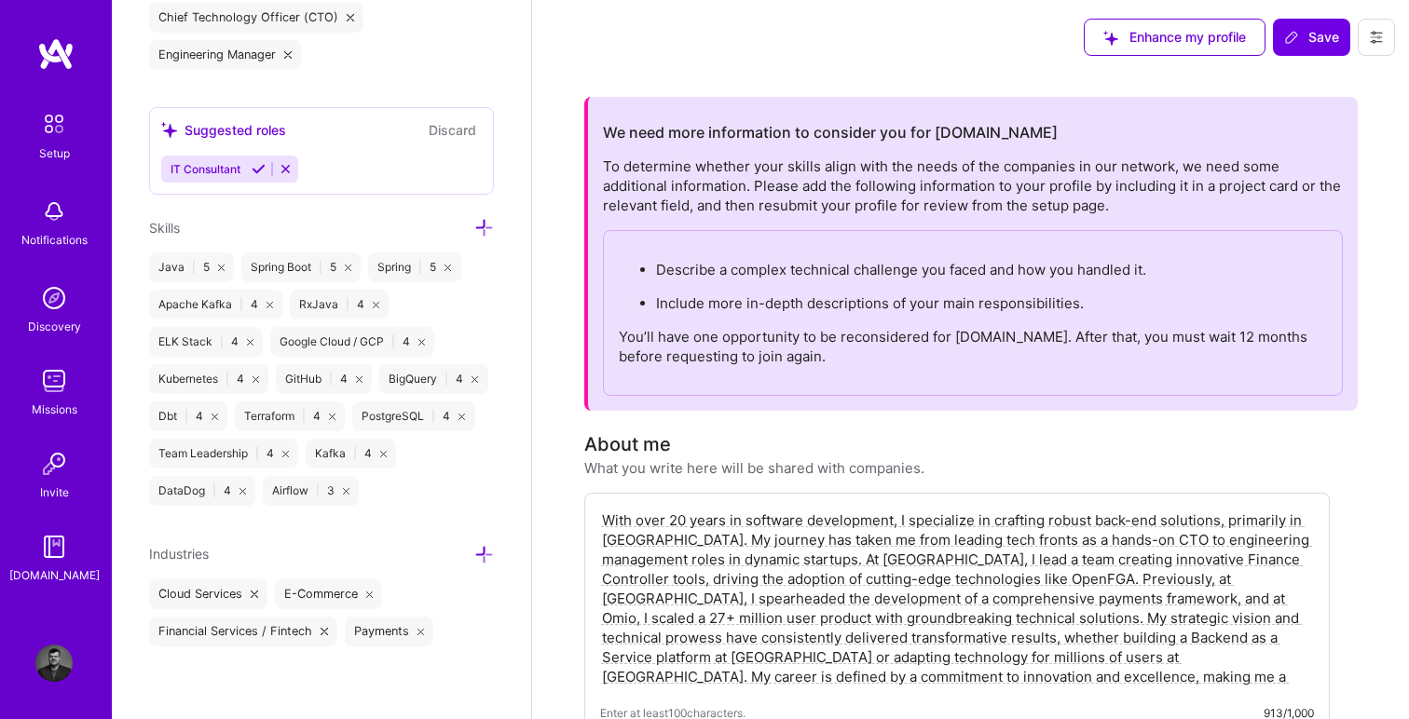
click at [54, 128] on img at bounding box center [53, 123] width 39 height 39
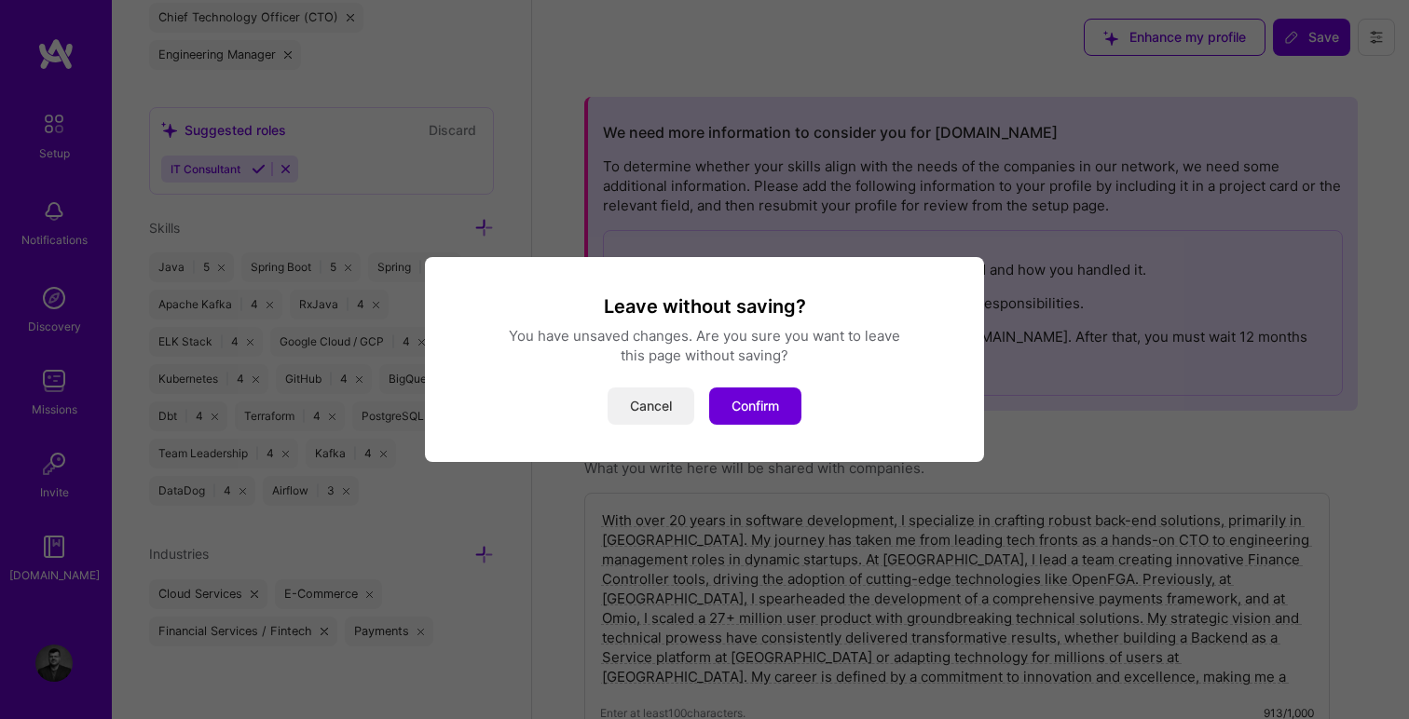
click at [649, 416] on button "Cancel" at bounding box center [650, 406] width 87 height 37
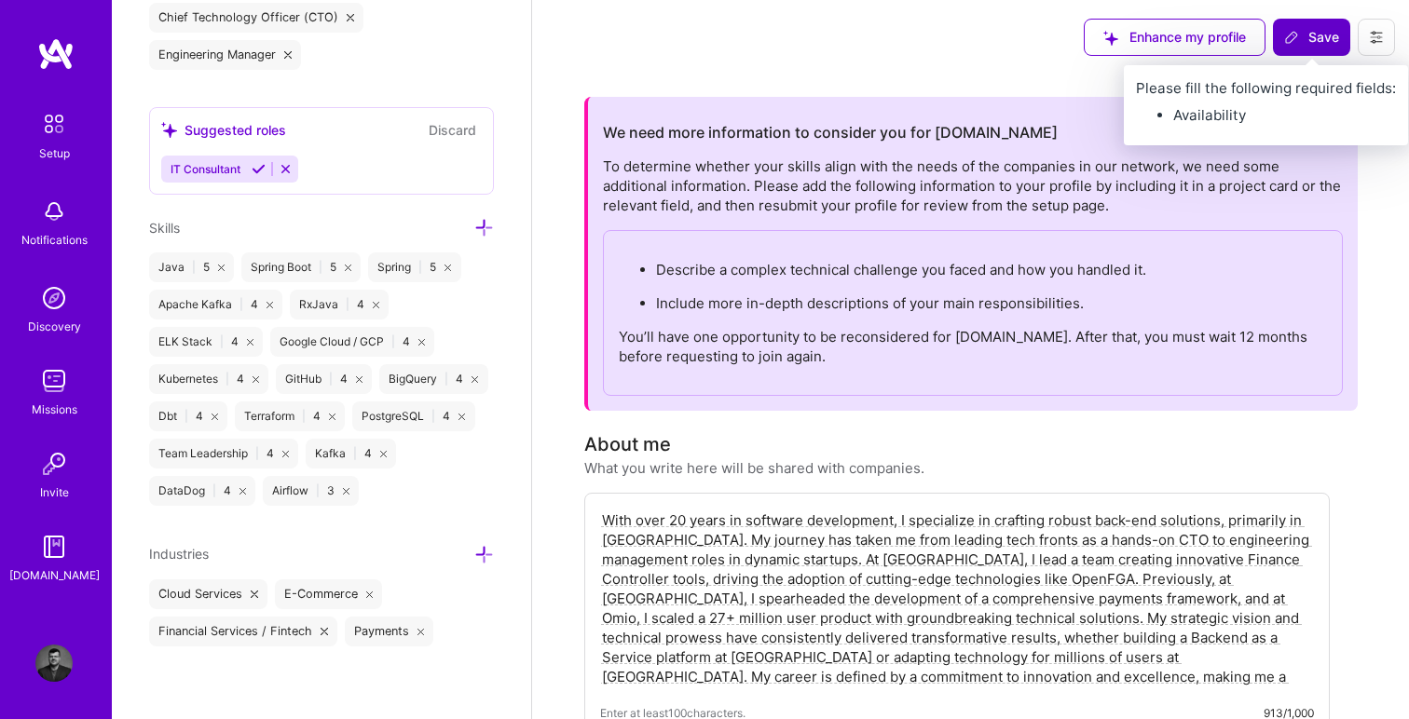
click at [1306, 38] on span "Save" at bounding box center [1311, 37] width 55 height 19
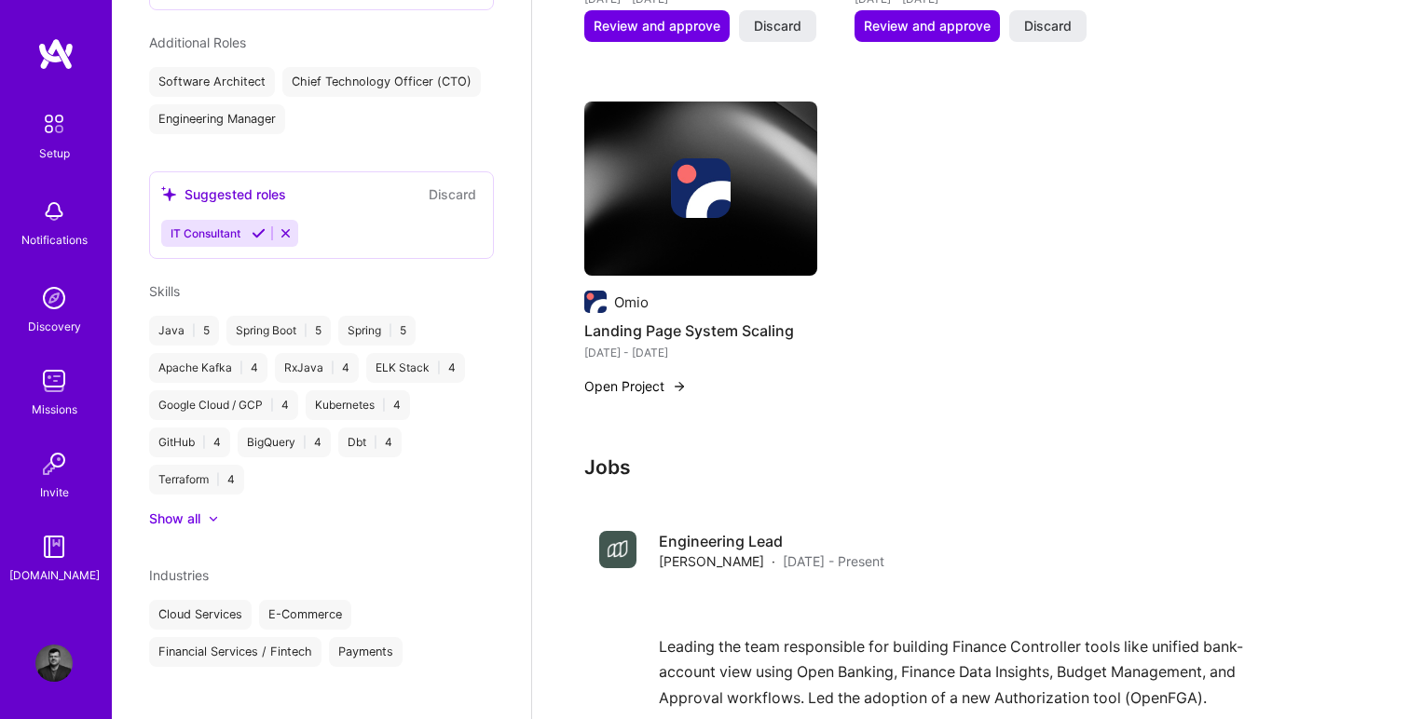
scroll to position [1455, 0]
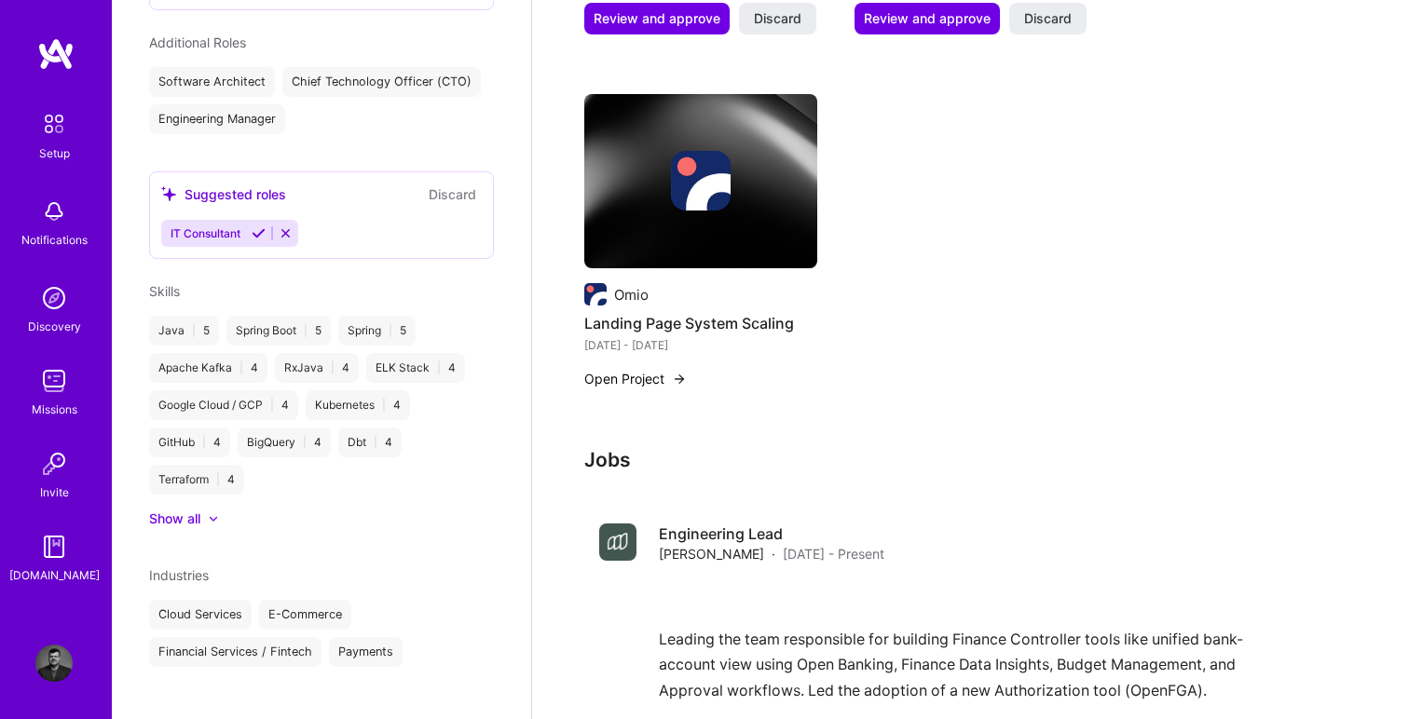
click at [26, 137] on link "Setup" at bounding box center [54, 133] width 116 height 59
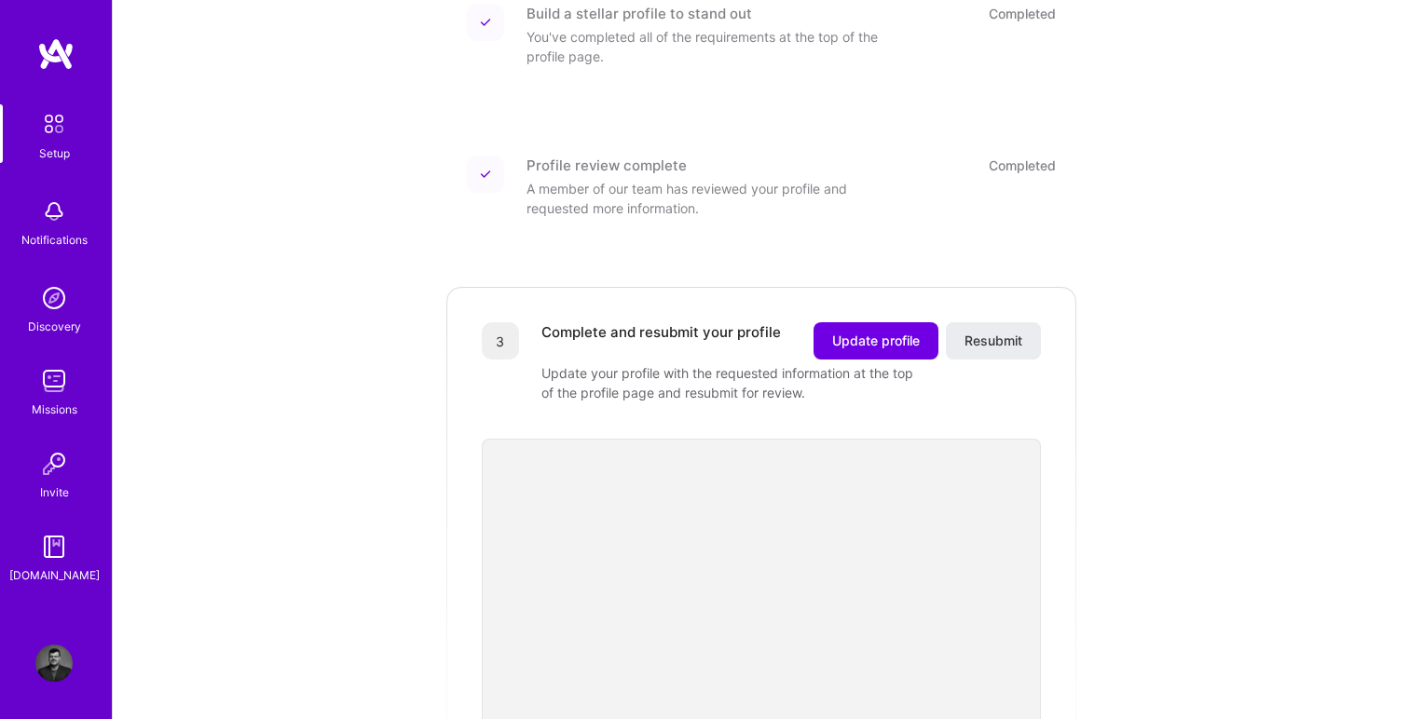
scroll to position [303, 0]
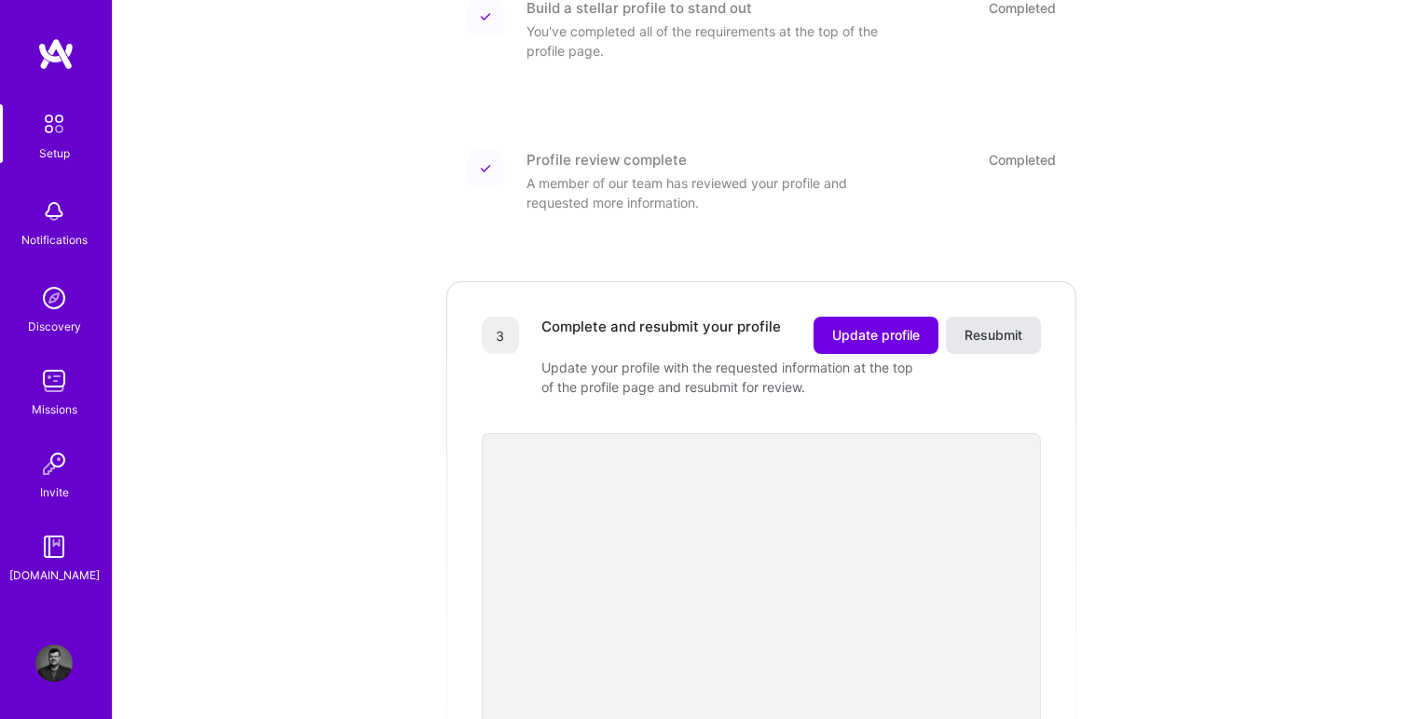
click at [1003, 326] on span "Resubmit" at bounding box center [993, 335] width 58 height 19
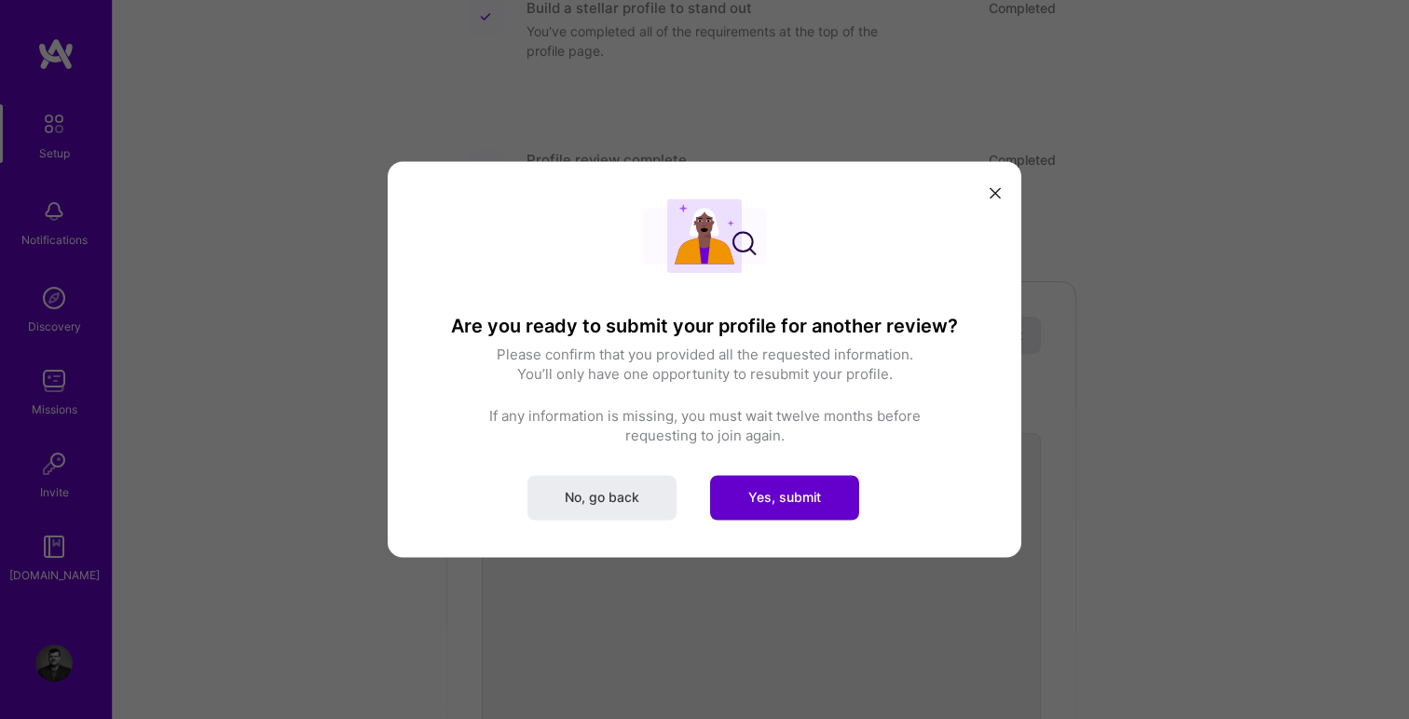
click at [799, 501] on span "Yes, submit" at bounding box center [784, 497] width 73 height 19
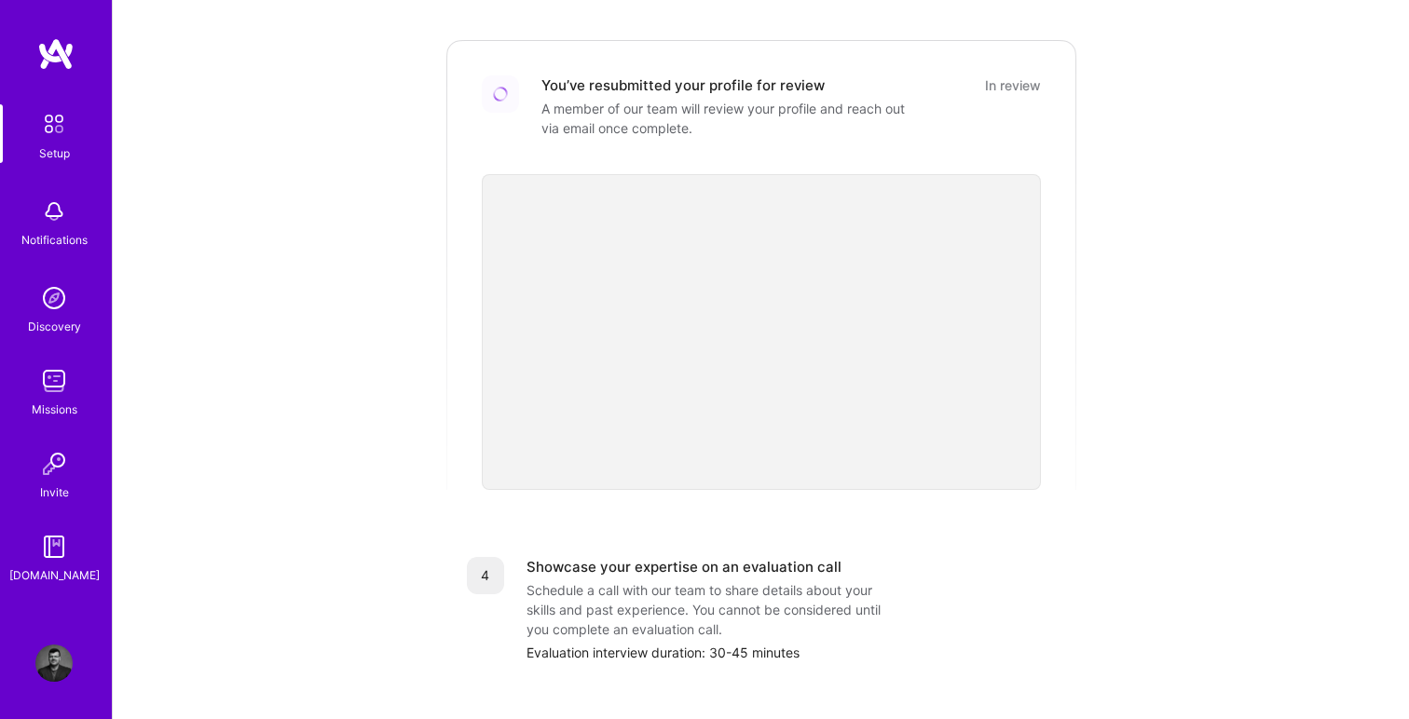
scroll to position [549, 0]
